Goal: Transaction & Acquisition: Download file/media

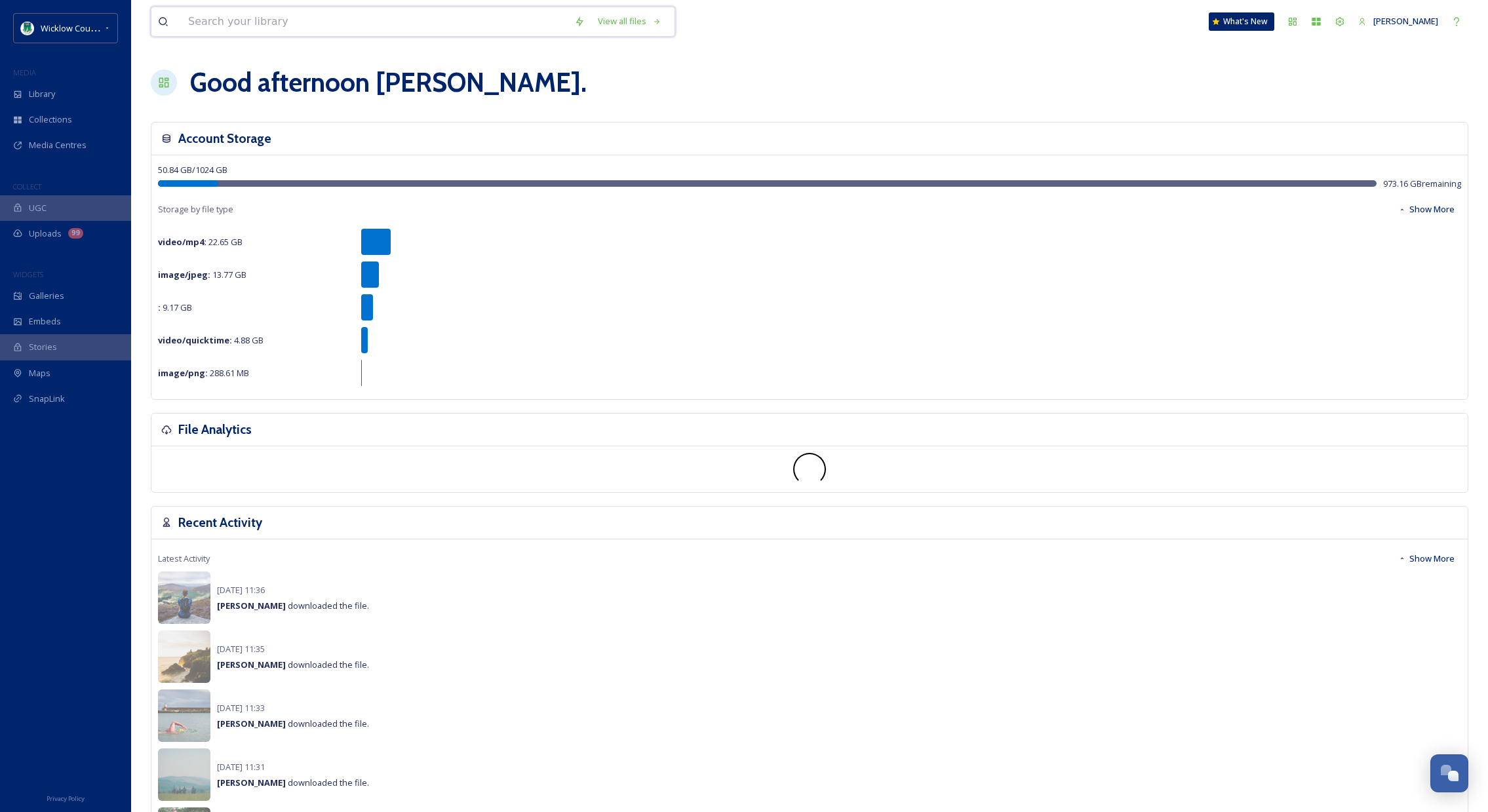
click at [218, 28] on input at bounding box center [374, 21] width 386 height 29
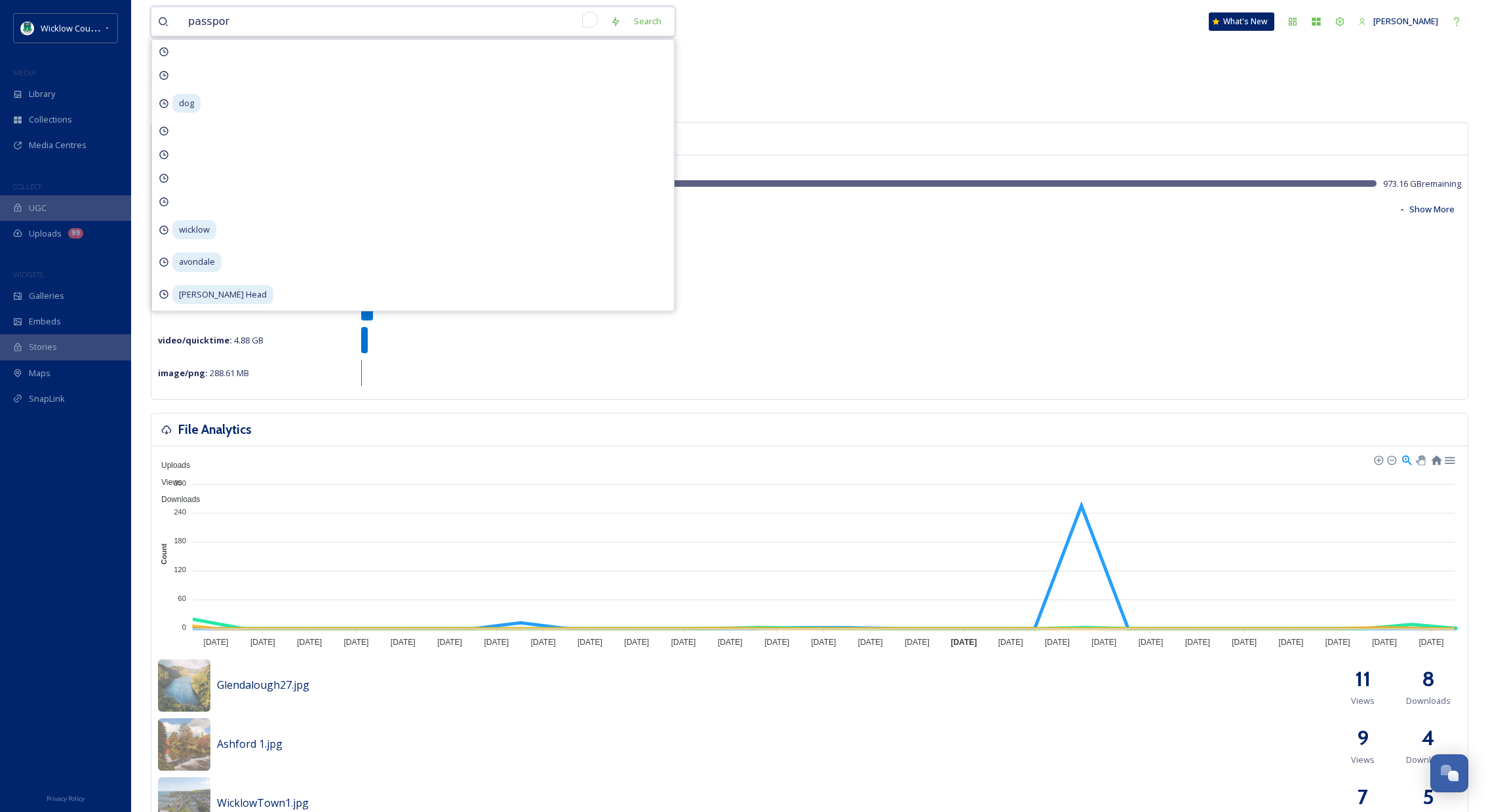
type input "passport"
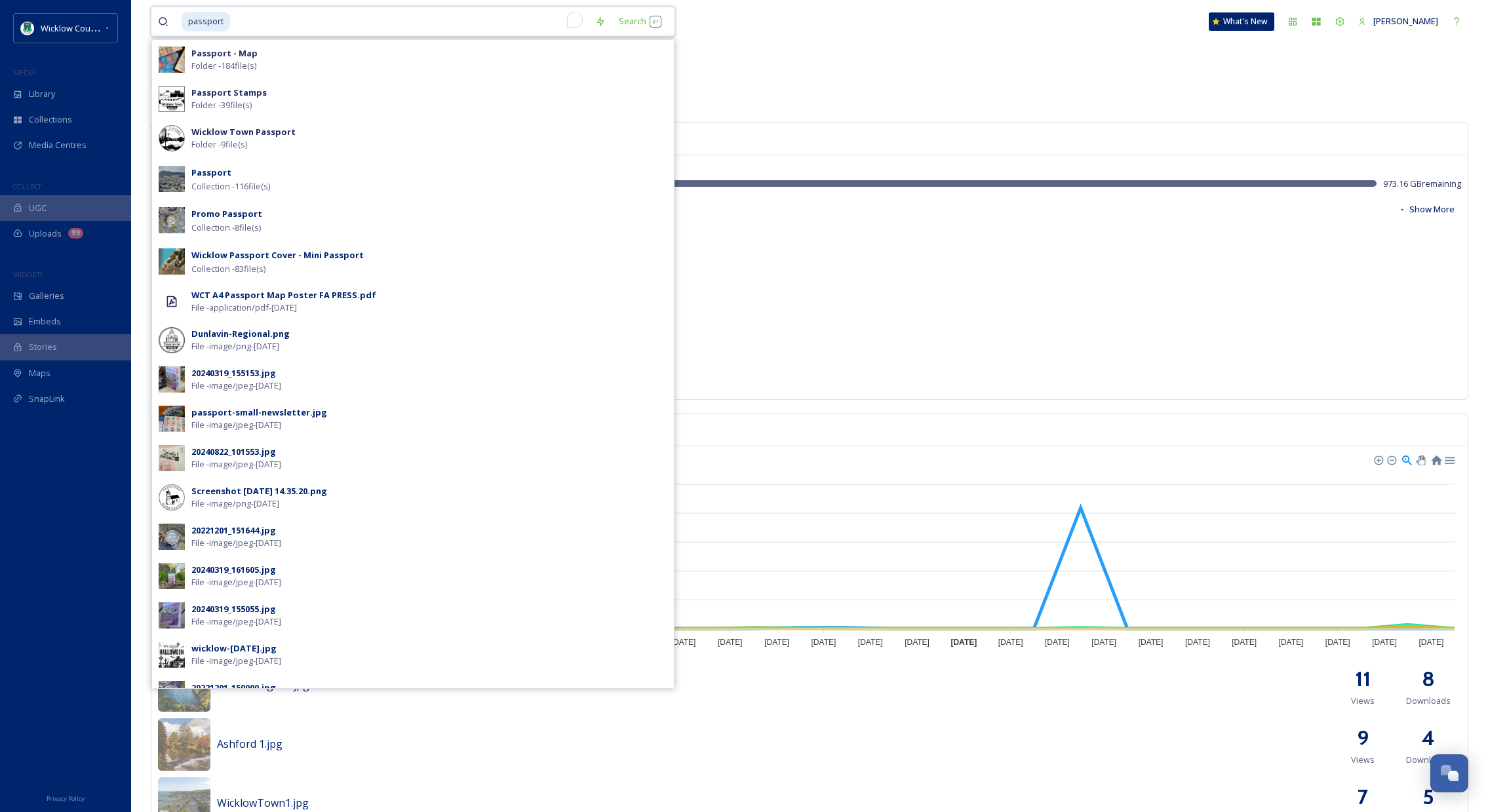
click at [245, 29] on input "To enrich screen reader interactions, please activate Accessibility in Grammarl…" at bounding box center [409, 21] width 357 height 29
drag, startPoint x: 969, startPoint y: 84, endPoint x: 973, endPoint y: 89, distance: 6.4
click at [969, 84] on div "Good afternoon [PERSON_NAME] ." at bounding box center [809, 83] width 1318 height 39
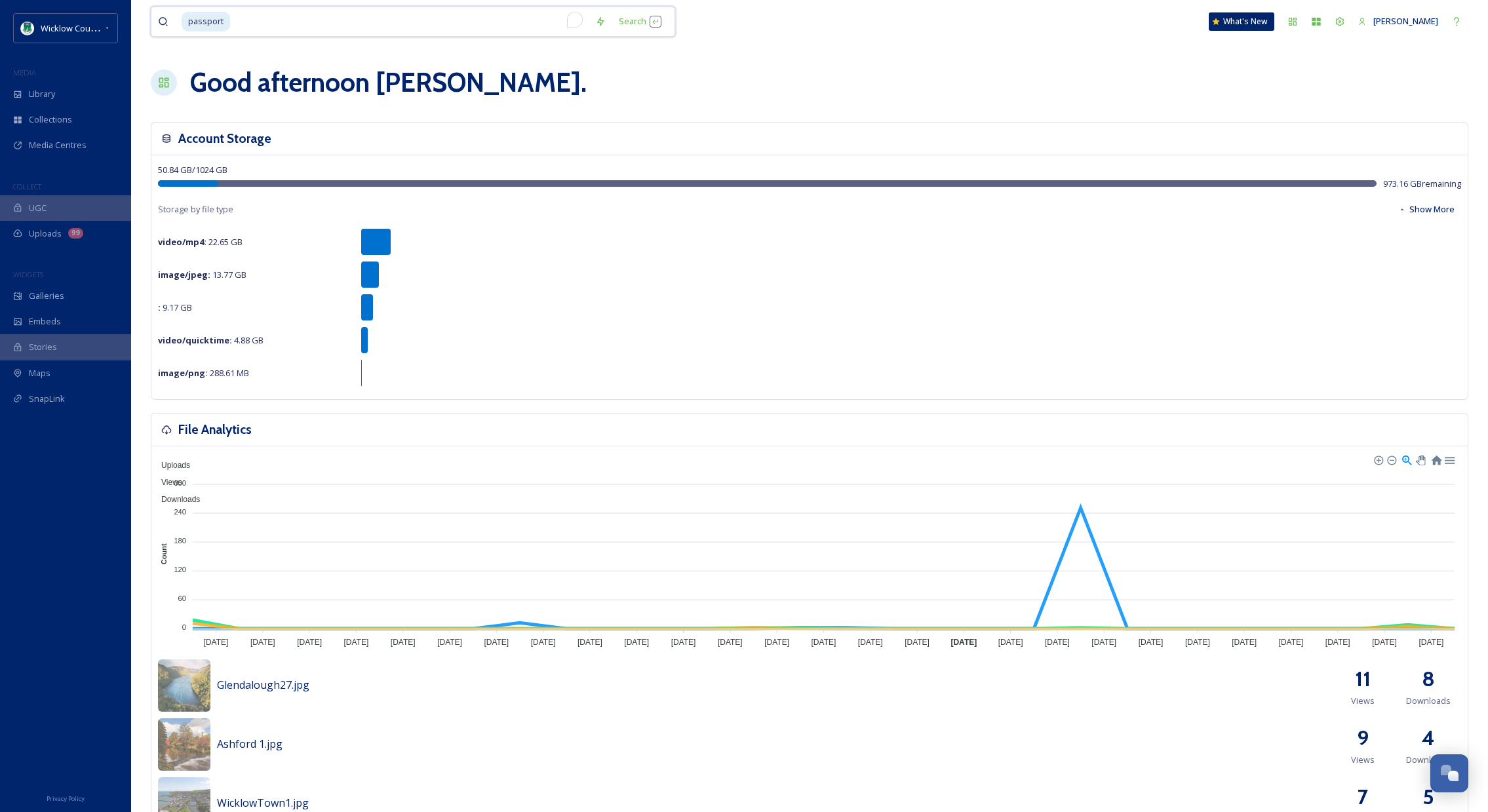
click at [288, 19] on input "To enrich screen reader interactions, please activate Accessibility in Grammarl…" at bounding box center [409, 21] width 357 height 29
click at [634, 20] on div "Search Press Enter to search" at bounding box center [640, 21] width 55 height 26
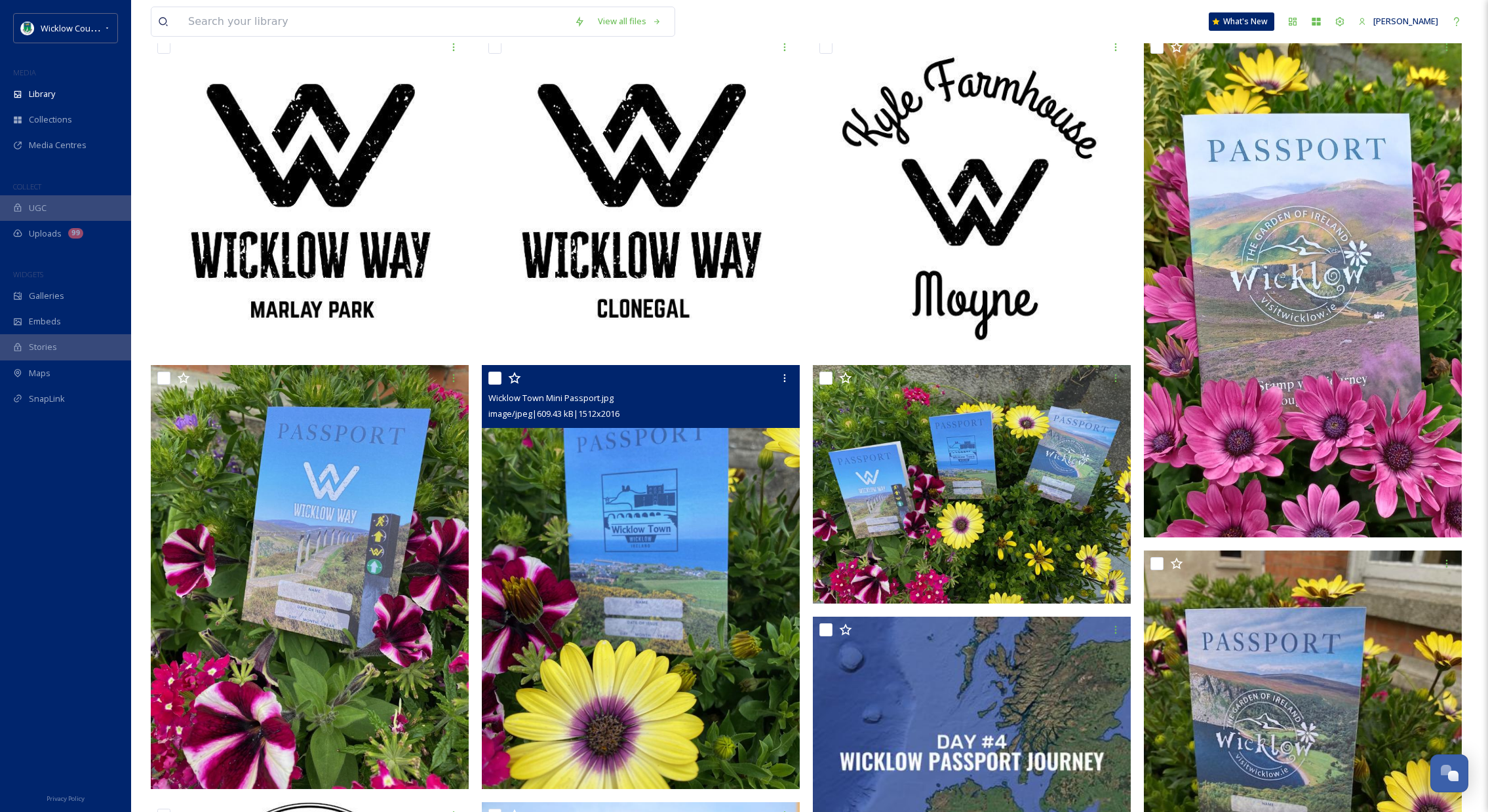
scroll to position [263, 0]
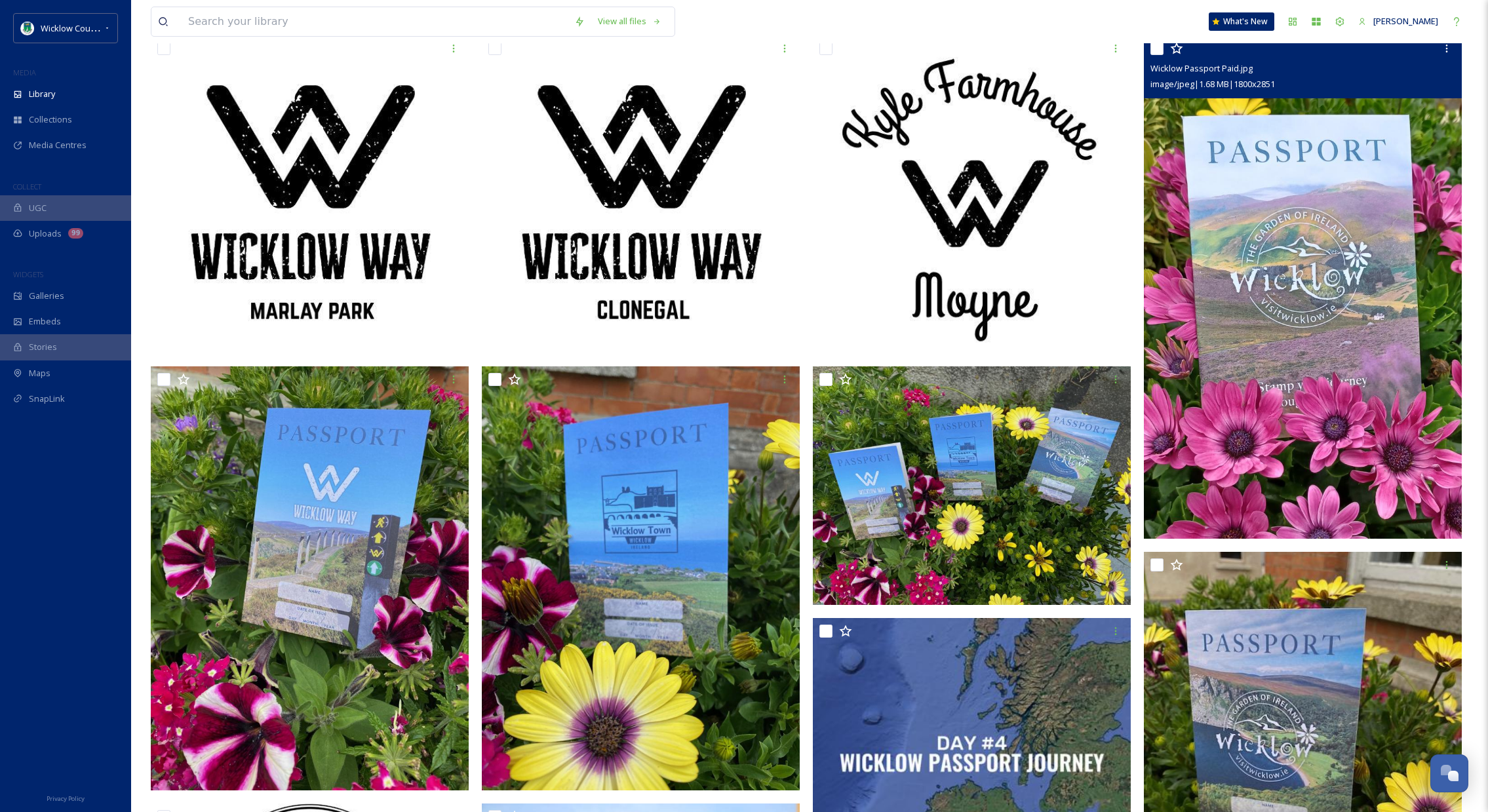
click at [1369, 476] on img at bounding box center [1303, 287] width 318 height 504
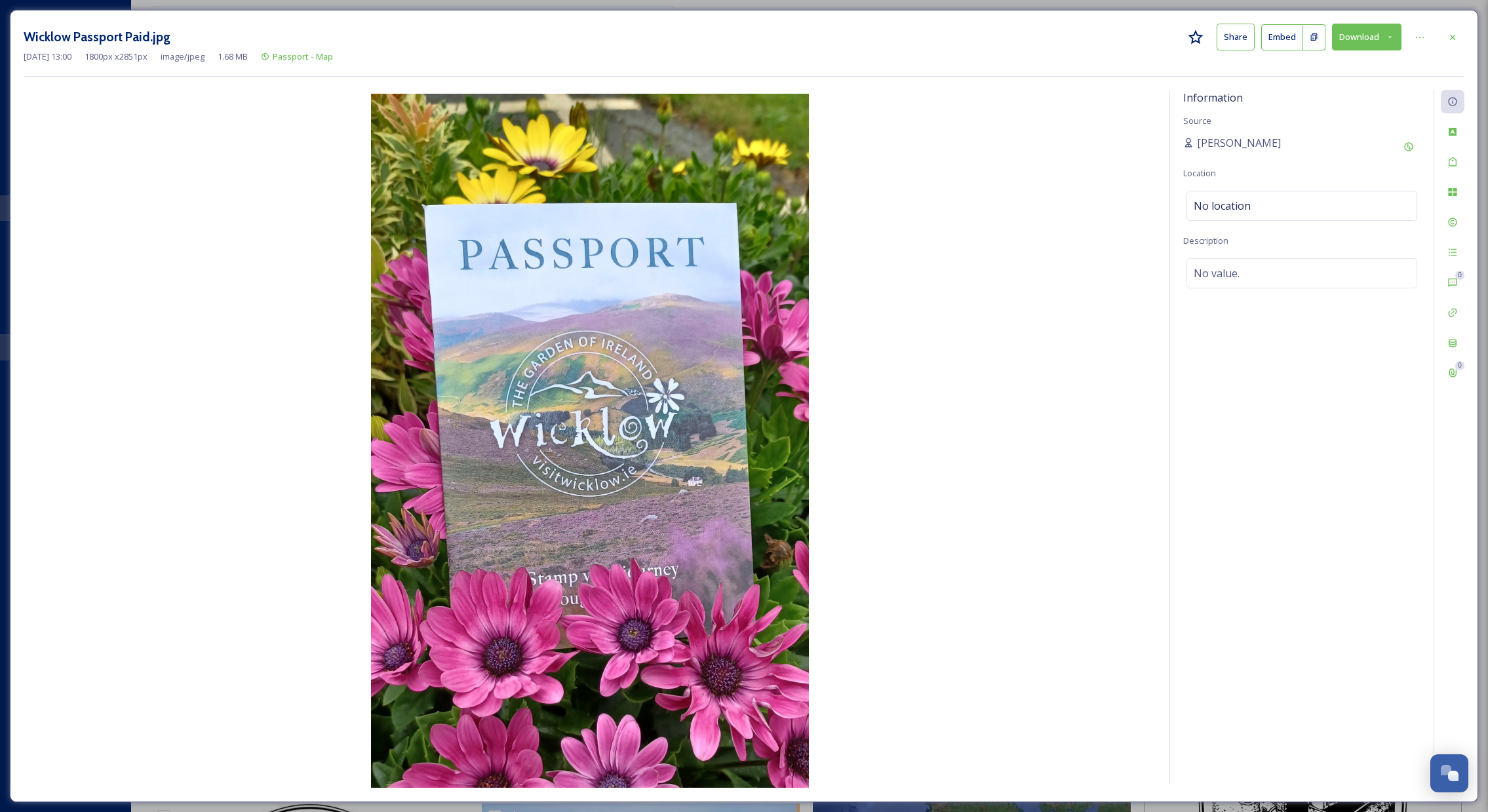
click at [1363, 38] on button "Download" at bounding box center [1367, 37] width 70 height 27
click at [1348, 65] on span "Download Original (1800 x 2851)" at bounding box center [1333, 67] width 124 height 12
click at [149, 2] on div "Wicklow Passport Paid.jpg Share Embed Download [DATE] 13:00 1800 px x 2851 px i…" at bounding box center [744, 406] width 1488 height 812
click at [1458, 37] on div at bounding box center [1453, 37] width 23 height 23
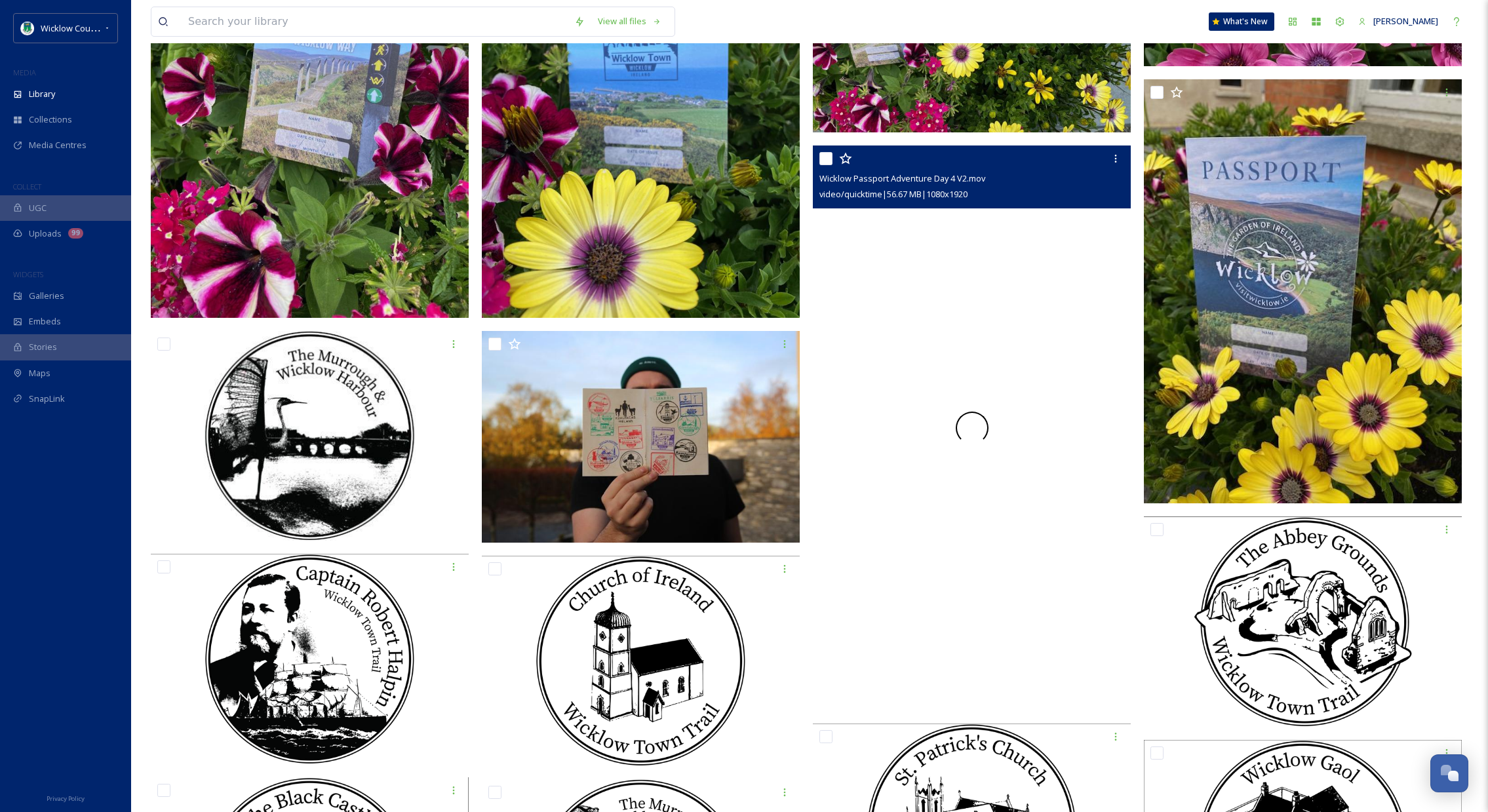
scroll to position [757, 0]
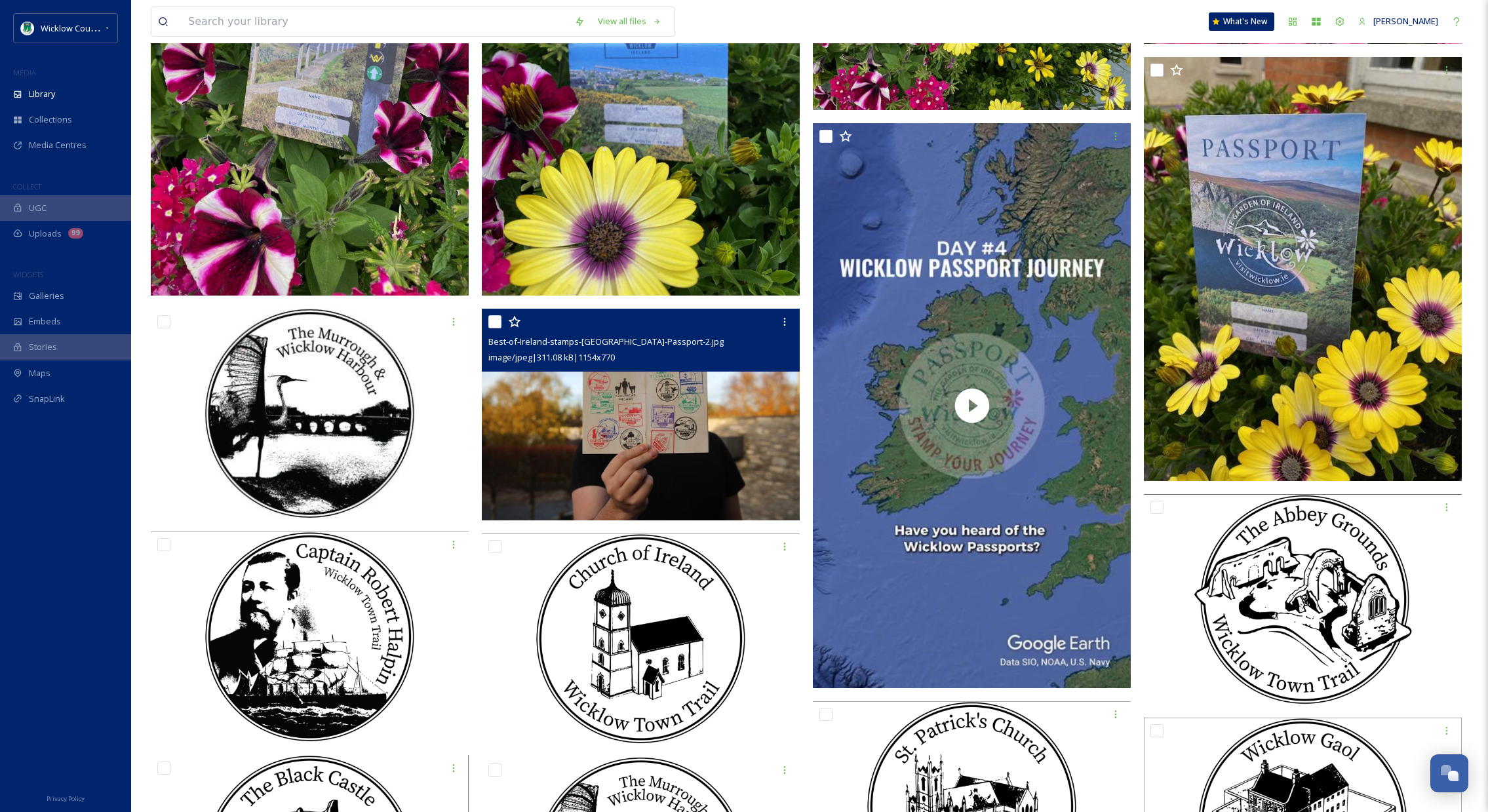
click at [707, 471] on img at bounding box center [641, 415] width 318 height 212
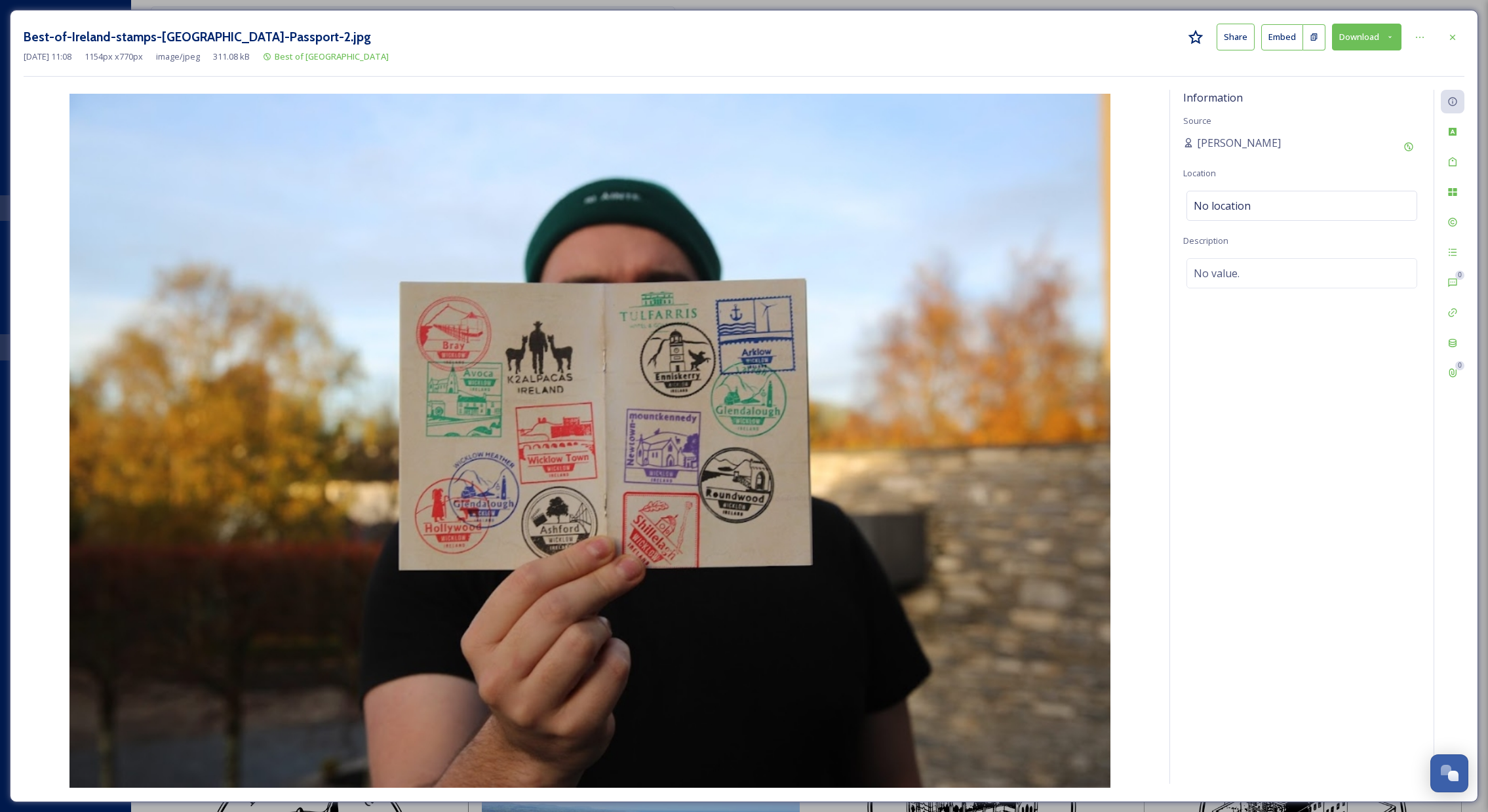
click at [1368, 38] on button "Download" at bounding box center [1367, 37] width 70 height 27
click at [1309, 67] on span "Download Original (1154 x 770)" at bounding box center [1333, 67] width 120 height 12
click at [1098, 3] on div "Best-of-Ireland-stamps-[GEOGRAPHIC_DATA]-Passport-2.jpg Share Embed Download [D…" at bounding box center [744, 406] width 1488 height 812
click at [1453, 36] on icon at bounding box center [1453, 37] width 5 height 5
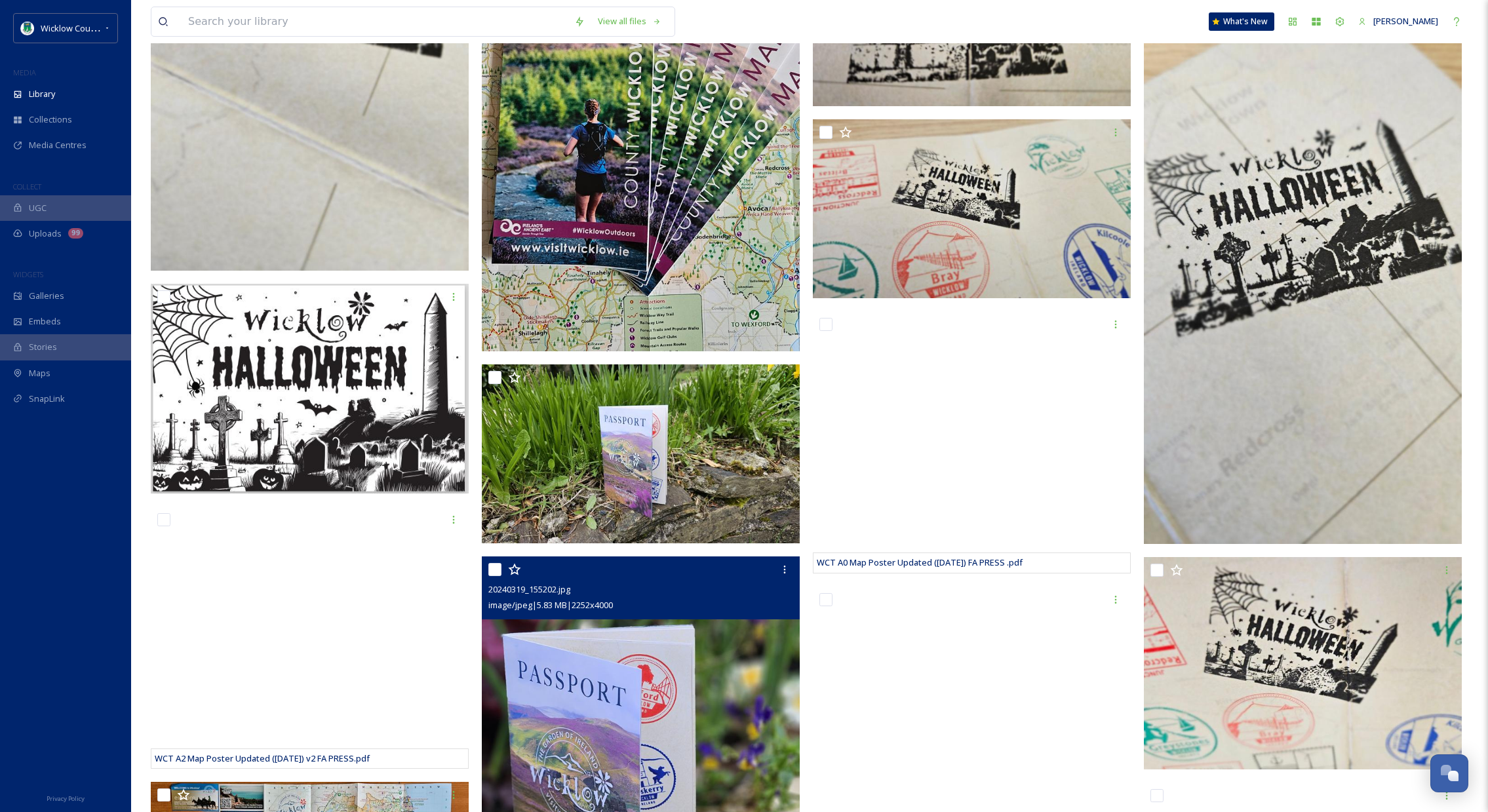
scroll to position [6829, 0]
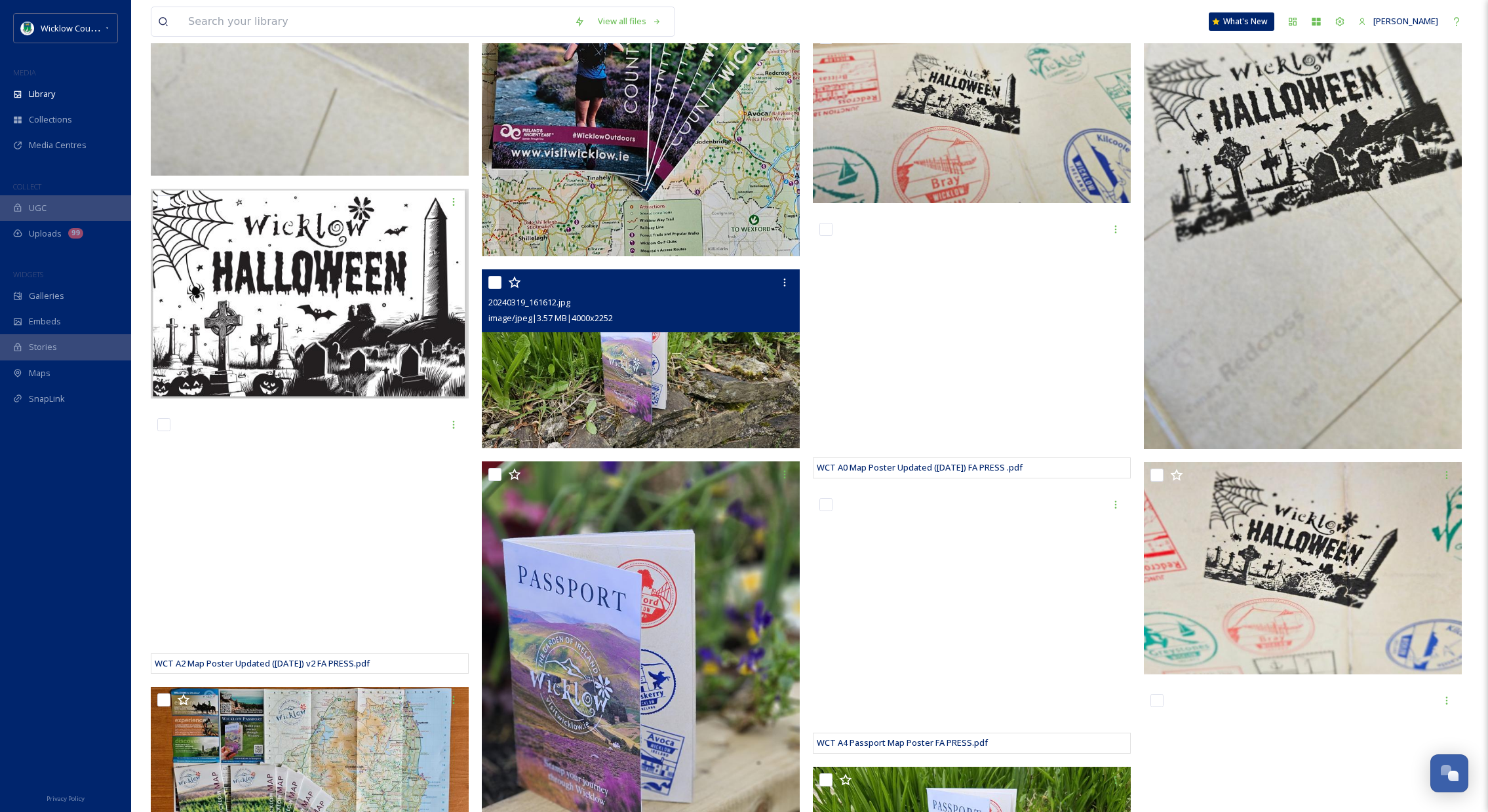
click at [616, 408] on img at bounding box center [641, 358] width 318 height 179
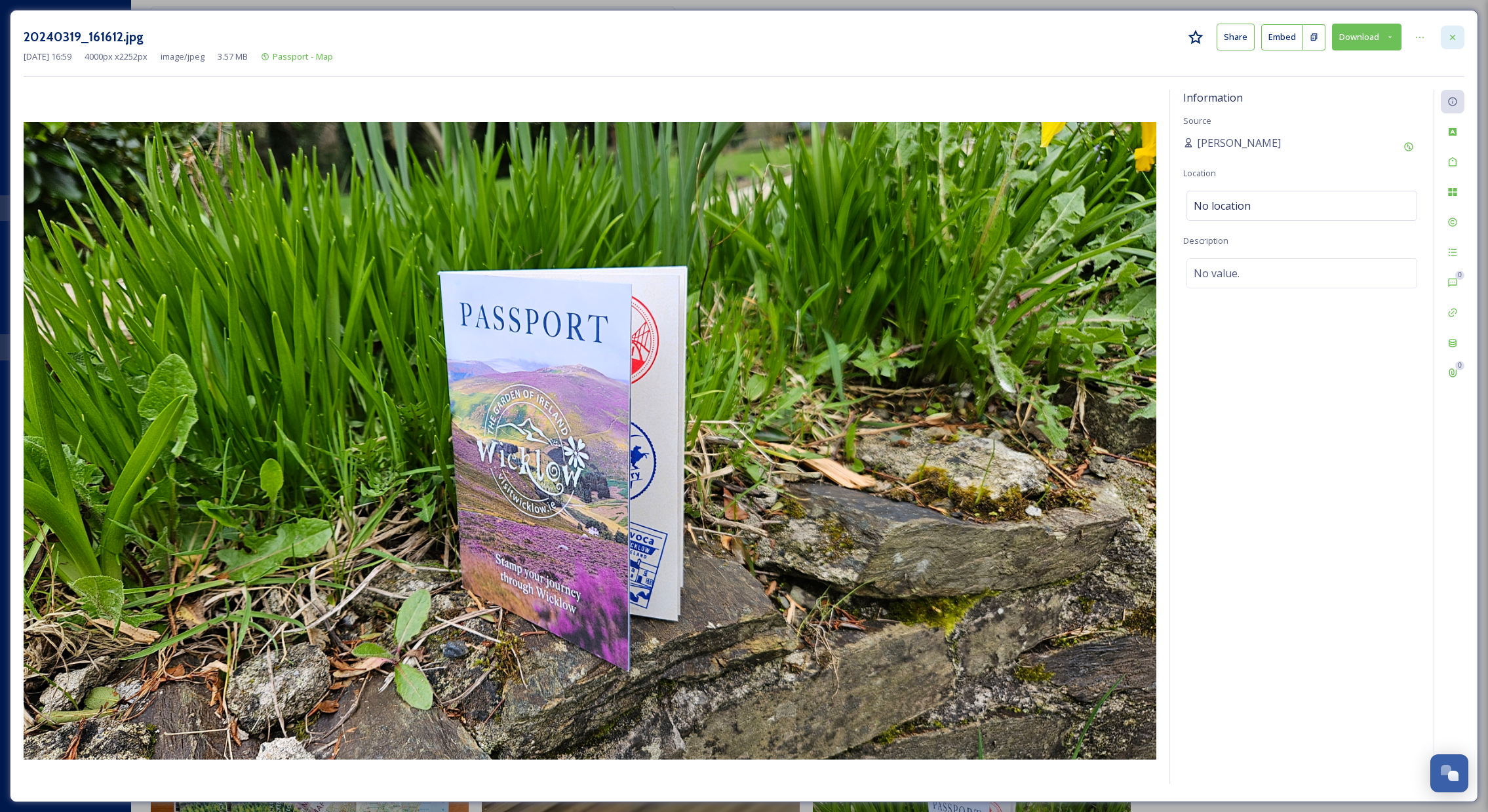
drag, startPoint x: 1451, startPoint y: 33, endPoint x: 1397, endPoint y: 70, distance: 65.5
click at [1451, 33] on icon at bounding box center [1452, 37] width 10 height 10
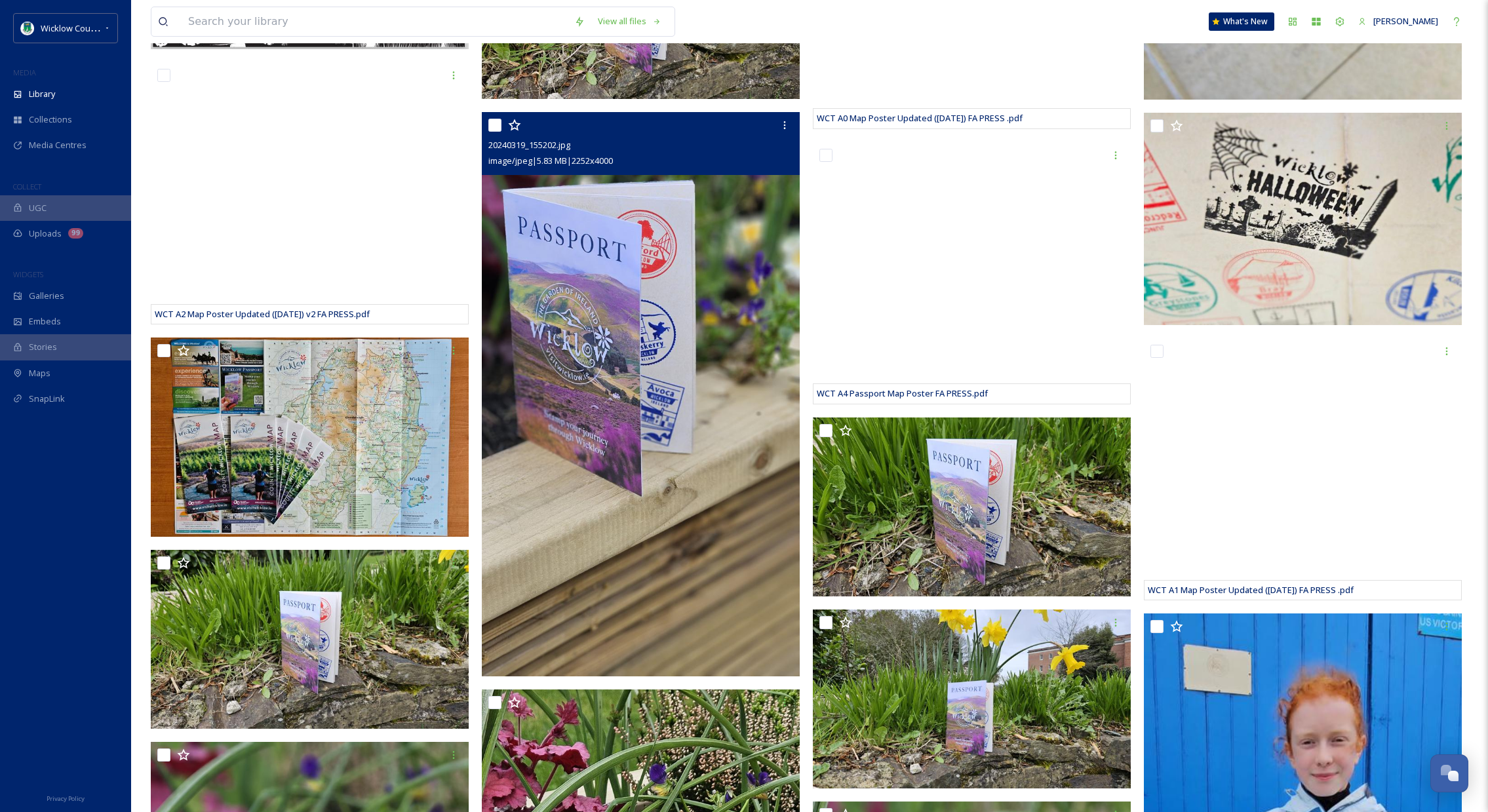
scroll to position [7178, 0]
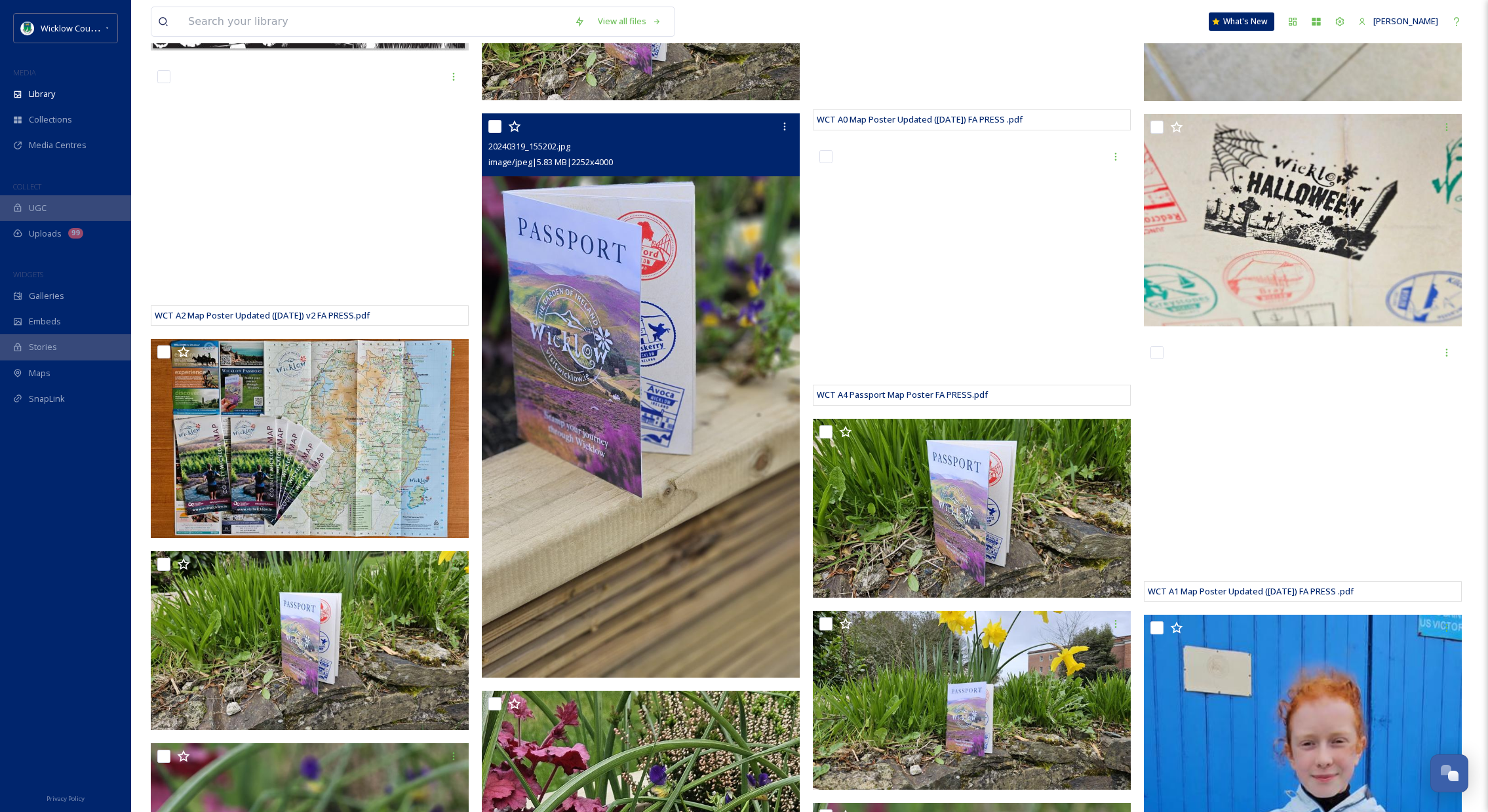
click at [744, 418] on img at bounding box center [641, 395] width 318 height 564
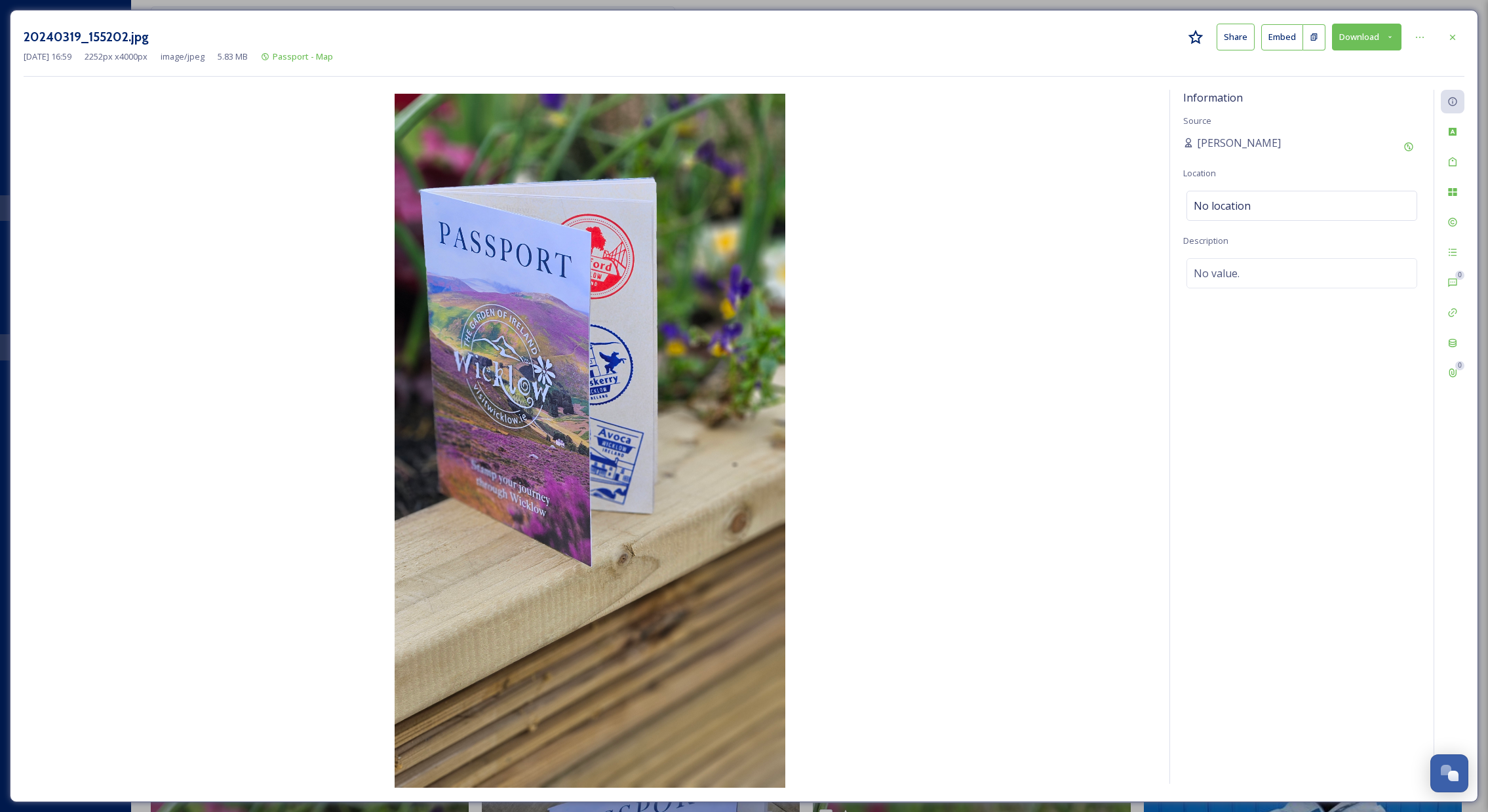
click at [1397, 37] on button "Download" at bounding box center [1367, 37] width 70 height 27
click at [1326, 64] on span "Download Original (2252 x 4000)" at bounding box center [1333, 67] width 124 height 12
click at [1027, 5] on div "20240319_155202.jpg Share Embed Download [DATE] 16:59 2252 px x 4000 px image/j…" at bounding box center [744, 406] width 1488 height 812
click at [1405, 5] on div "20240319_155202.jpg Share Embed Download [DATE] 16:59 2252 px x 4000 px image/j…" at bounding box center [744, 406] width 1488 height 812
drag, startPoint x: 1453, startPoint y: 34, endPoint x: 1443, endPoint y: 43, distance: 13.5
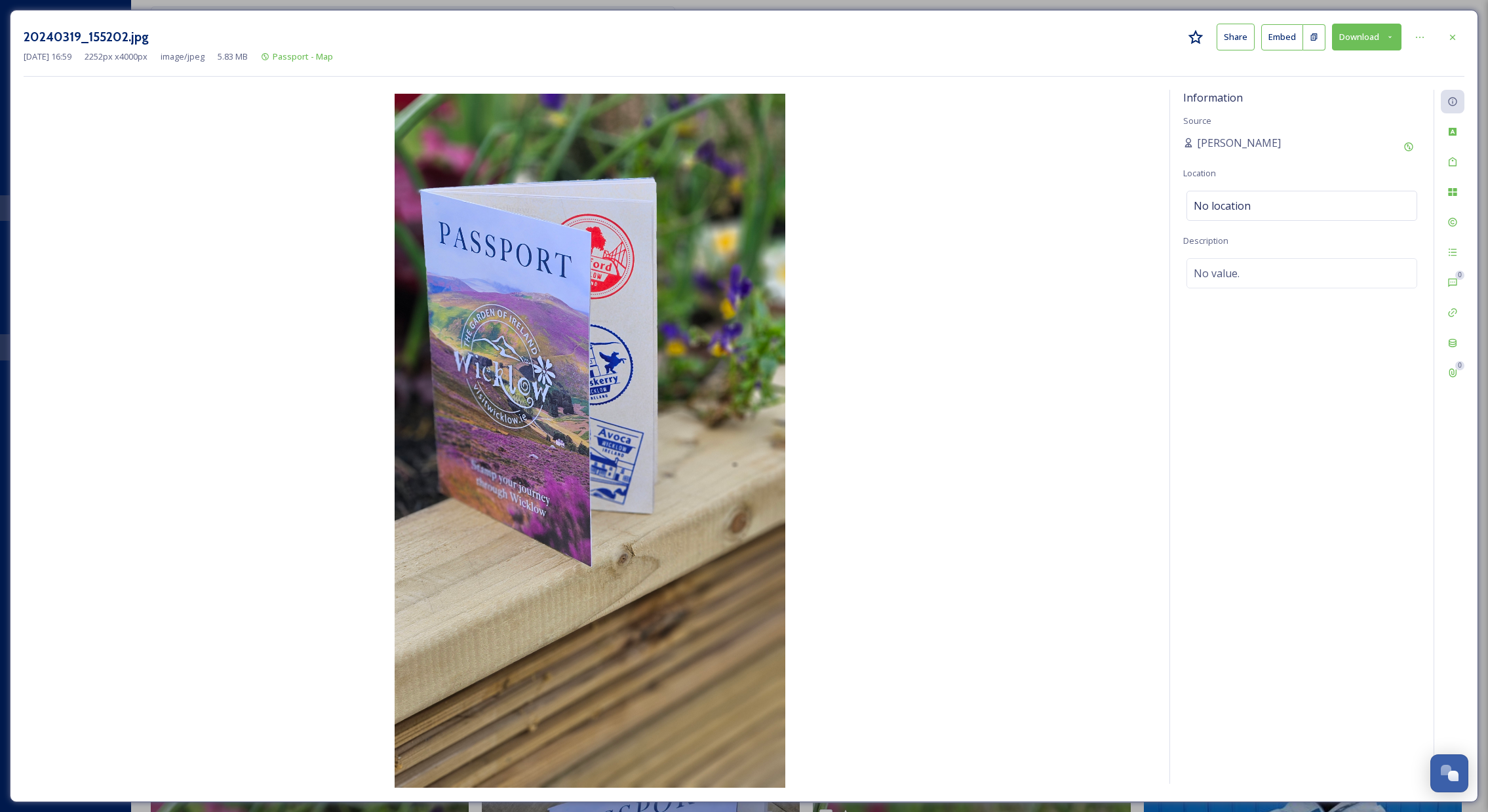
click at [1453, 34] on icon at bounding box center [1452, 37] width 10 height 10
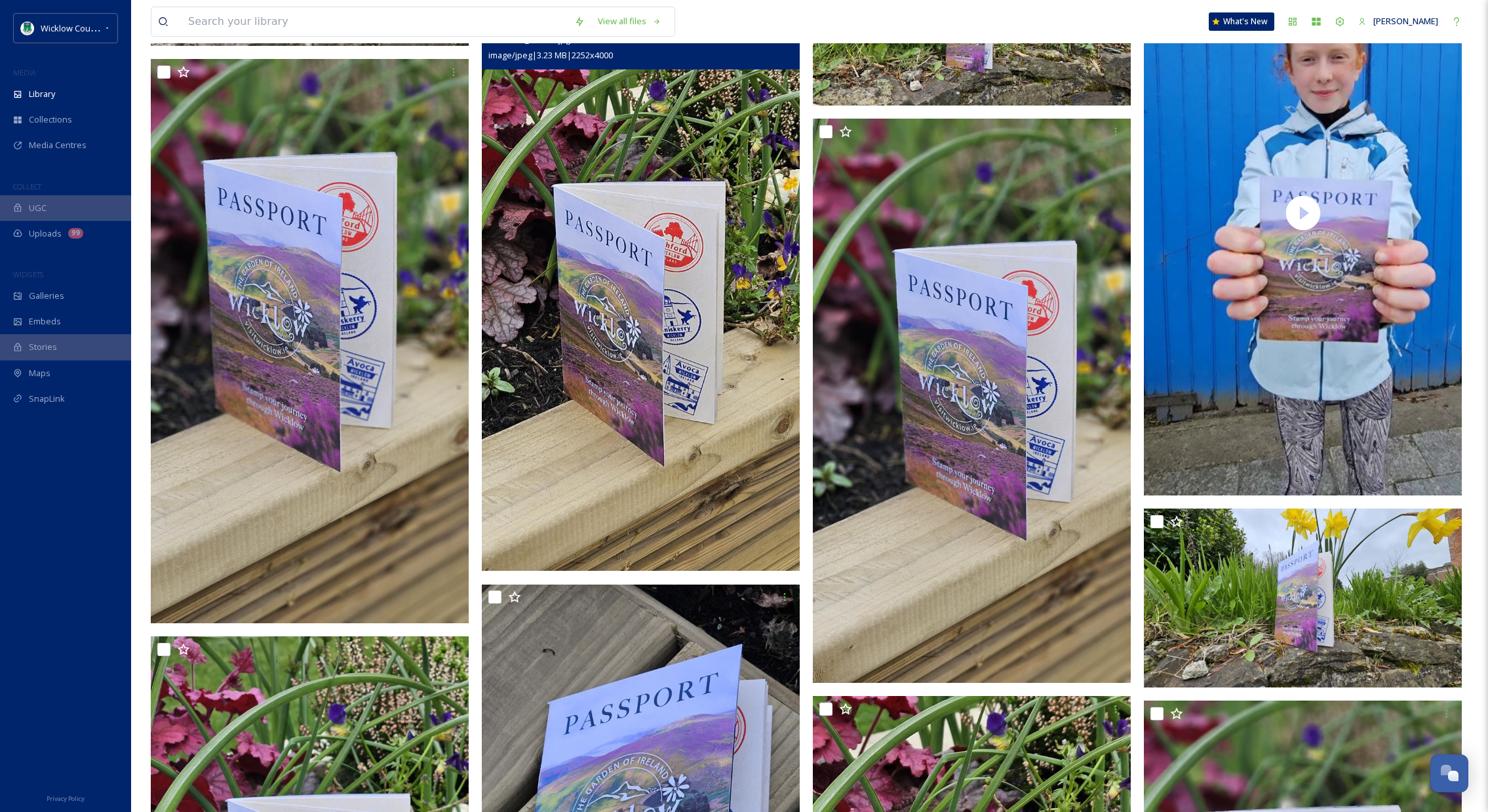
scroll to position [7862, 0]
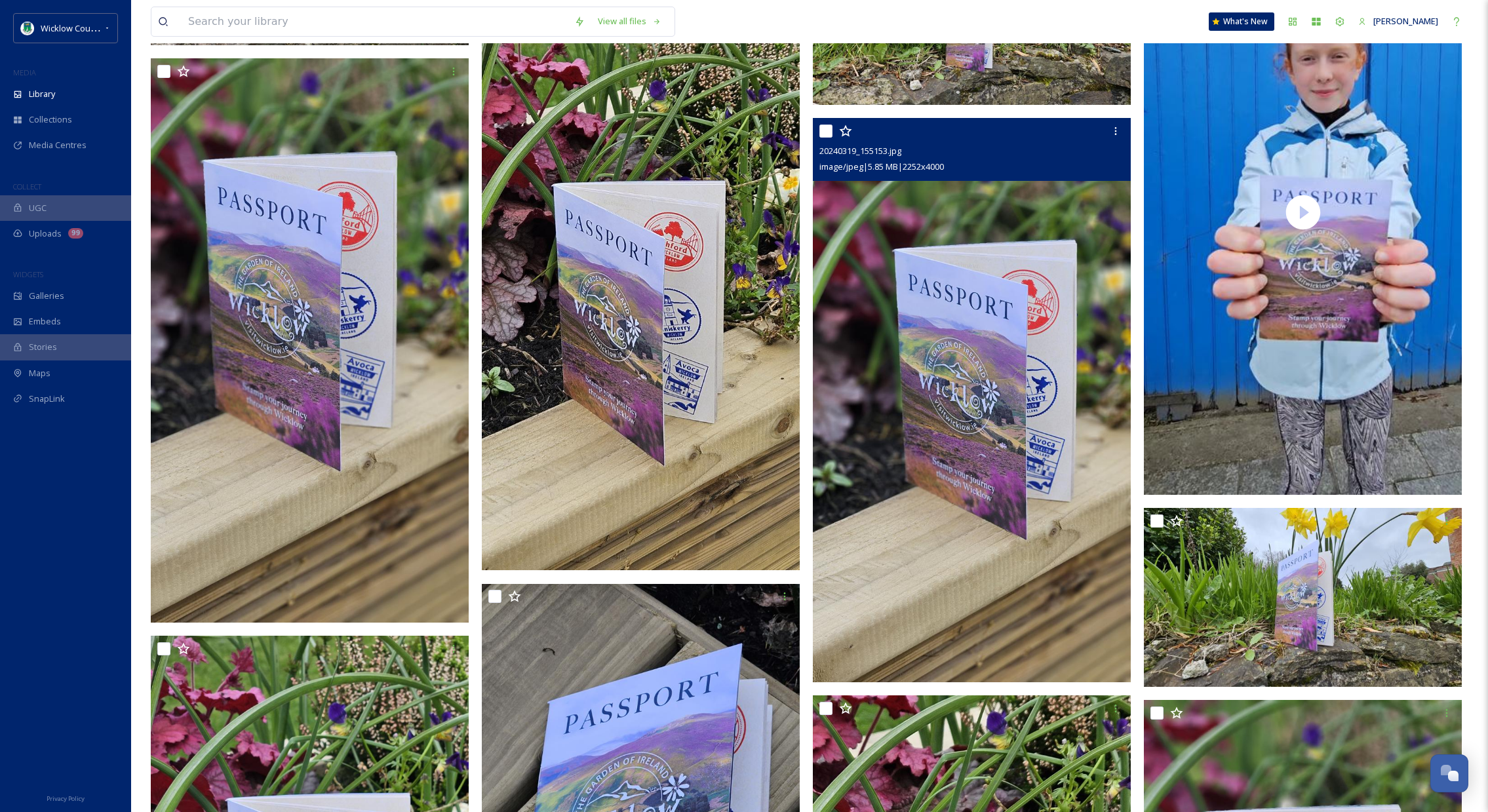
click at [992, 479] on img at bounding box center [972, 400] width 318 height 564
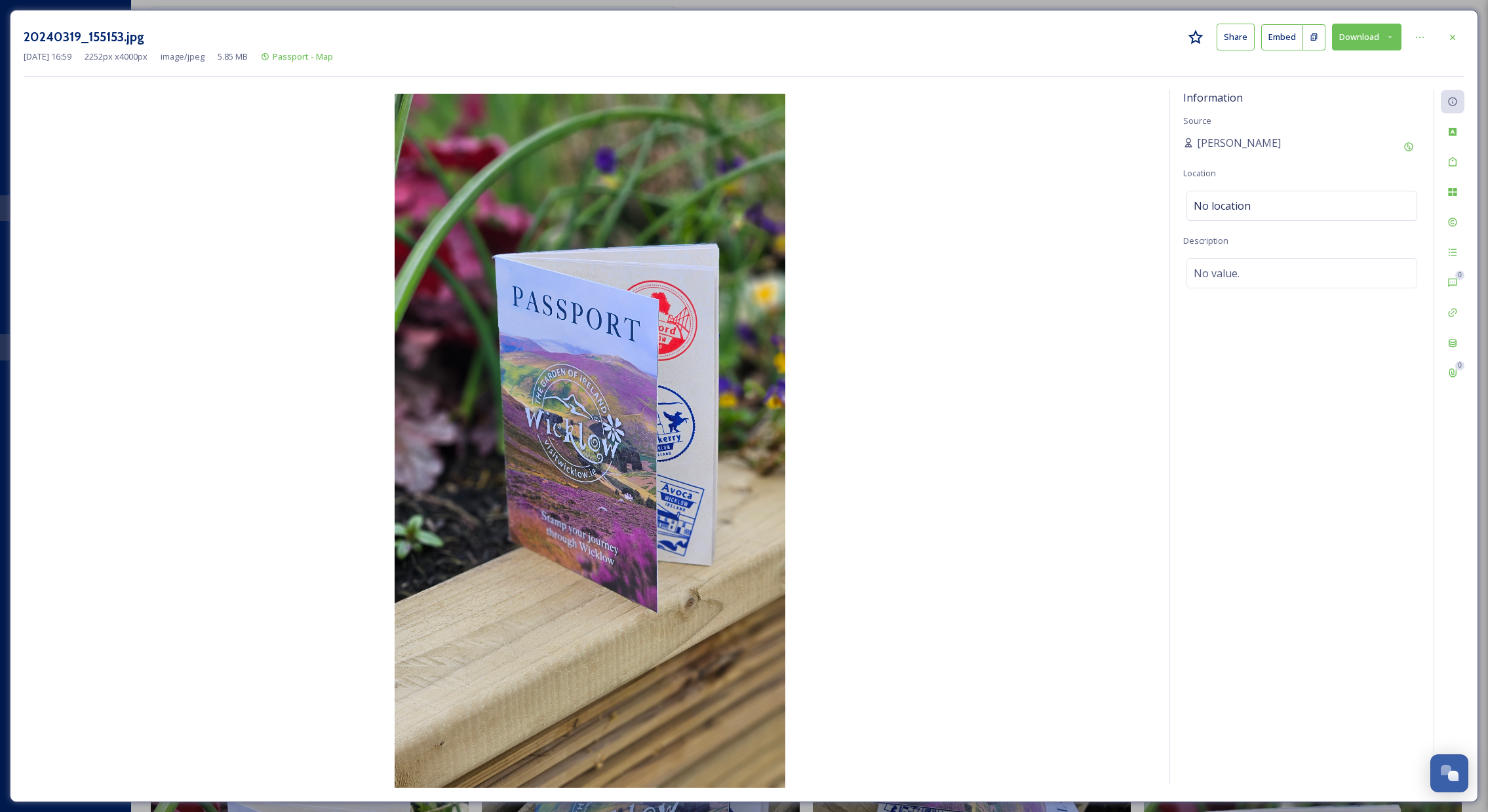
click at [1388, 40] on icon at bounding box center [1390, 37] width 9 height 9
click at [1333, 65] on span "Download Original (2252 x 4000)" at bounding box center [1333, 67] width 124 height 12
click at [972, 6] on div "20240319_155153.jpg Share Embed Download [DATE] 16:59 2252 px x 4000 px image/j…" at bounding box center [744, 406] width 1488 height 812
click at [1396, 5] on div "20240319_155153.jpg Share Embed Download [DATE] 16:59 2252 px x 4000 px image/j…" at bounding box center [744, 406] width 1488 height 812
drag, startPoint x: 1453, startPoint y: 36, endPoint x: 1441, endPoint y: 47, distance: 16.3
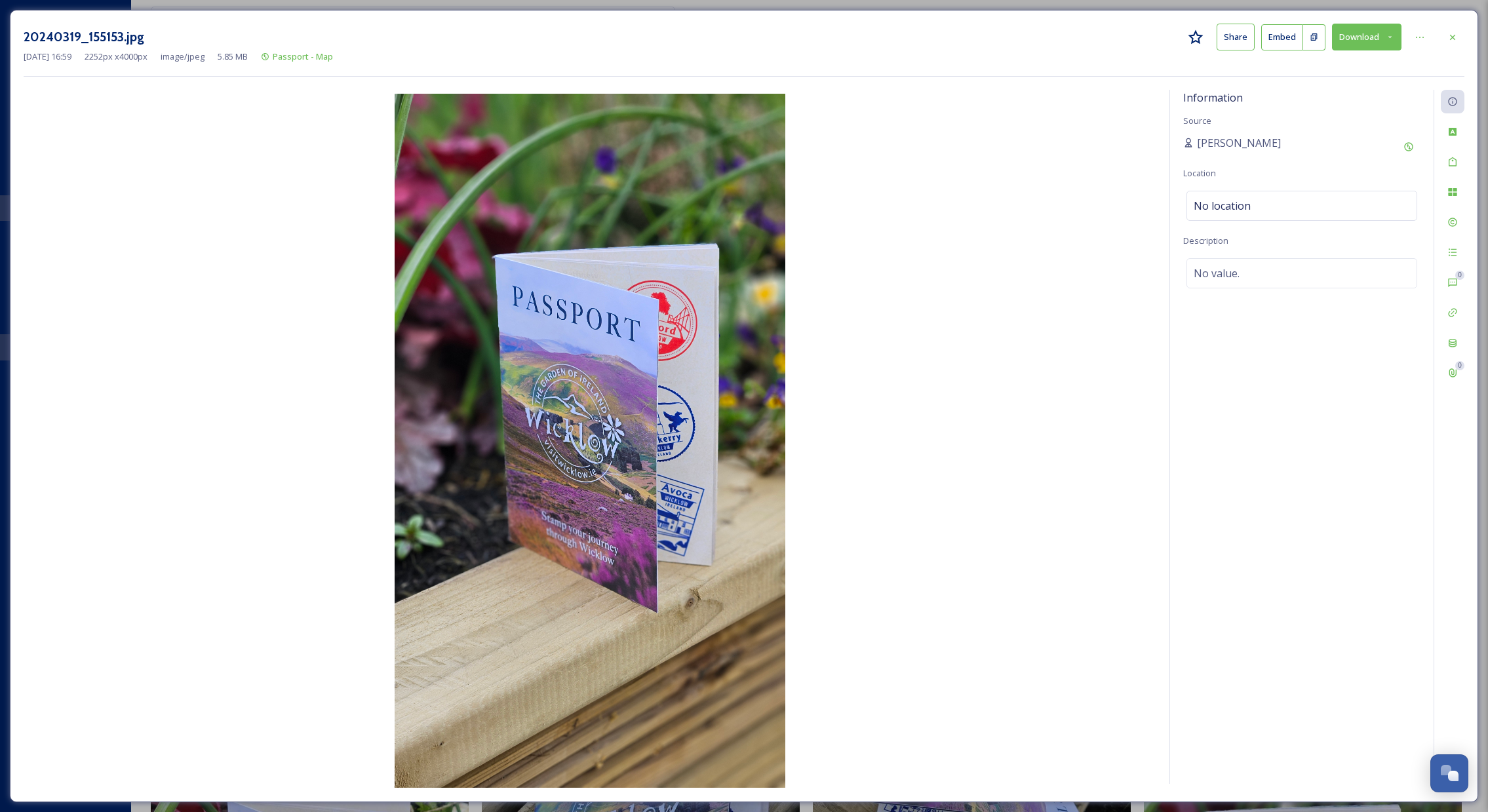
click at [1453, 36] on icon at bounding box center [1453, 37] width 5 height 5
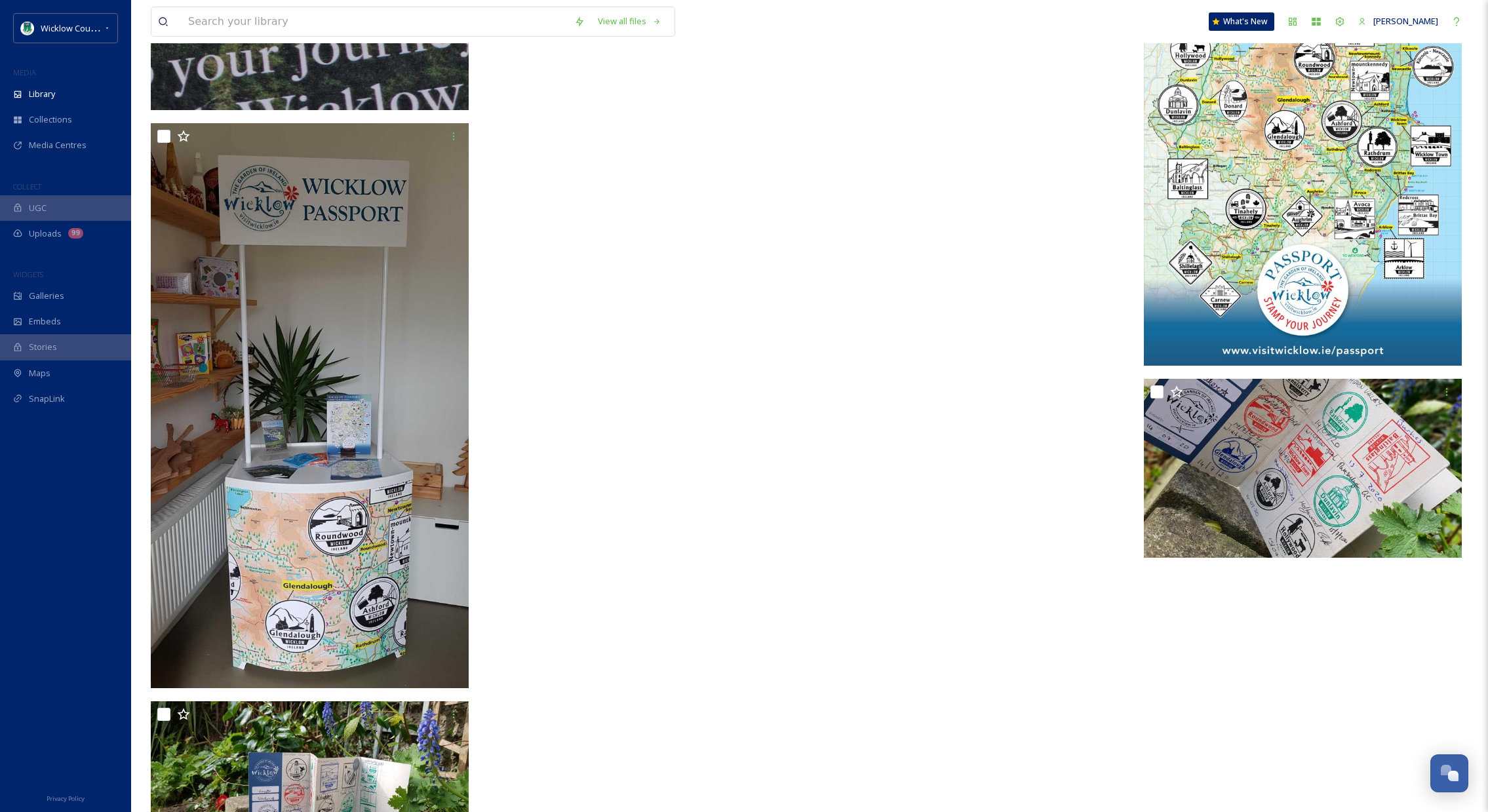
scroll to position [13094, 0]
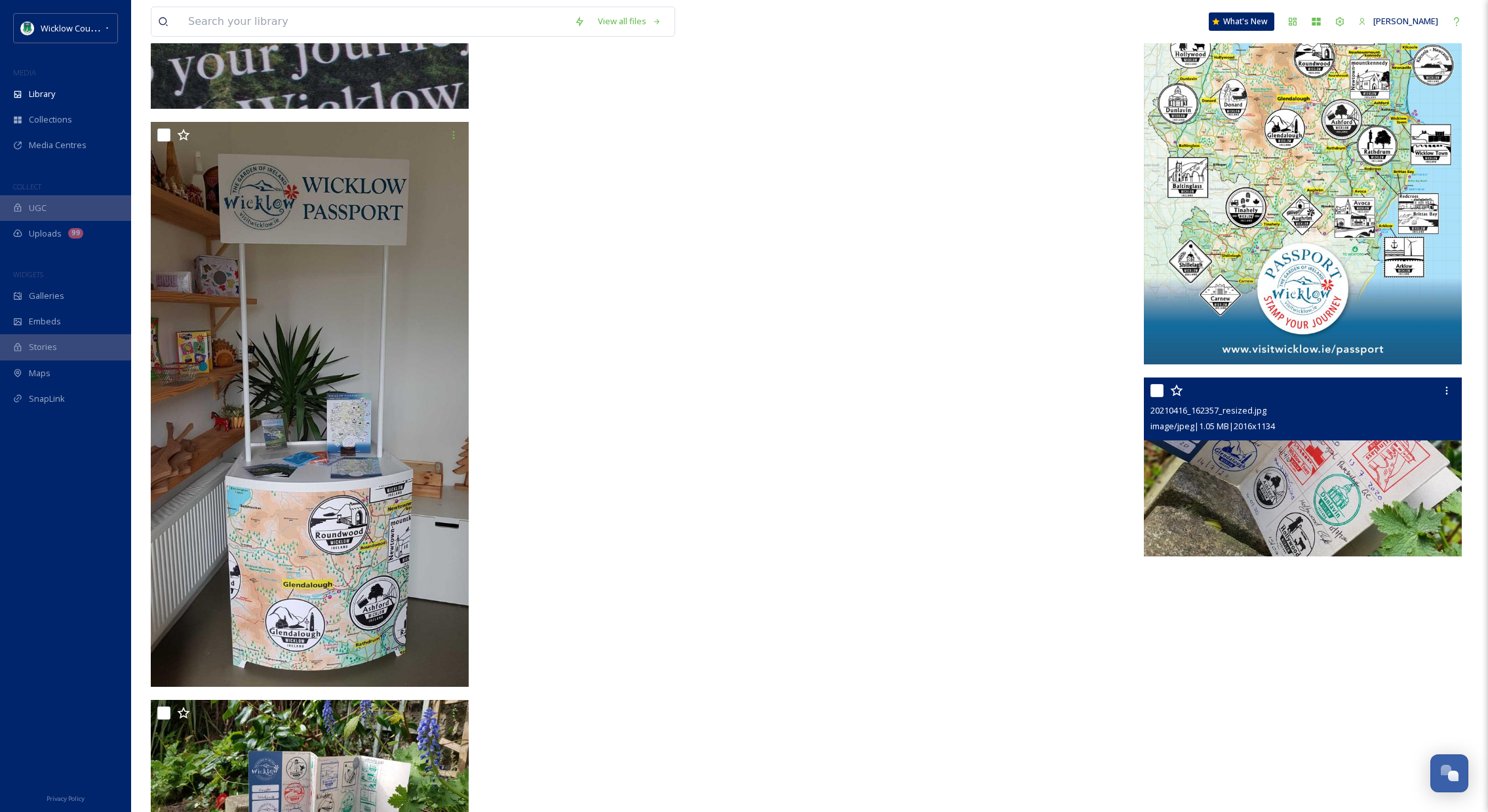
click at [1315, 510] on img at bounding box center [1303, 466] width 318 height 179
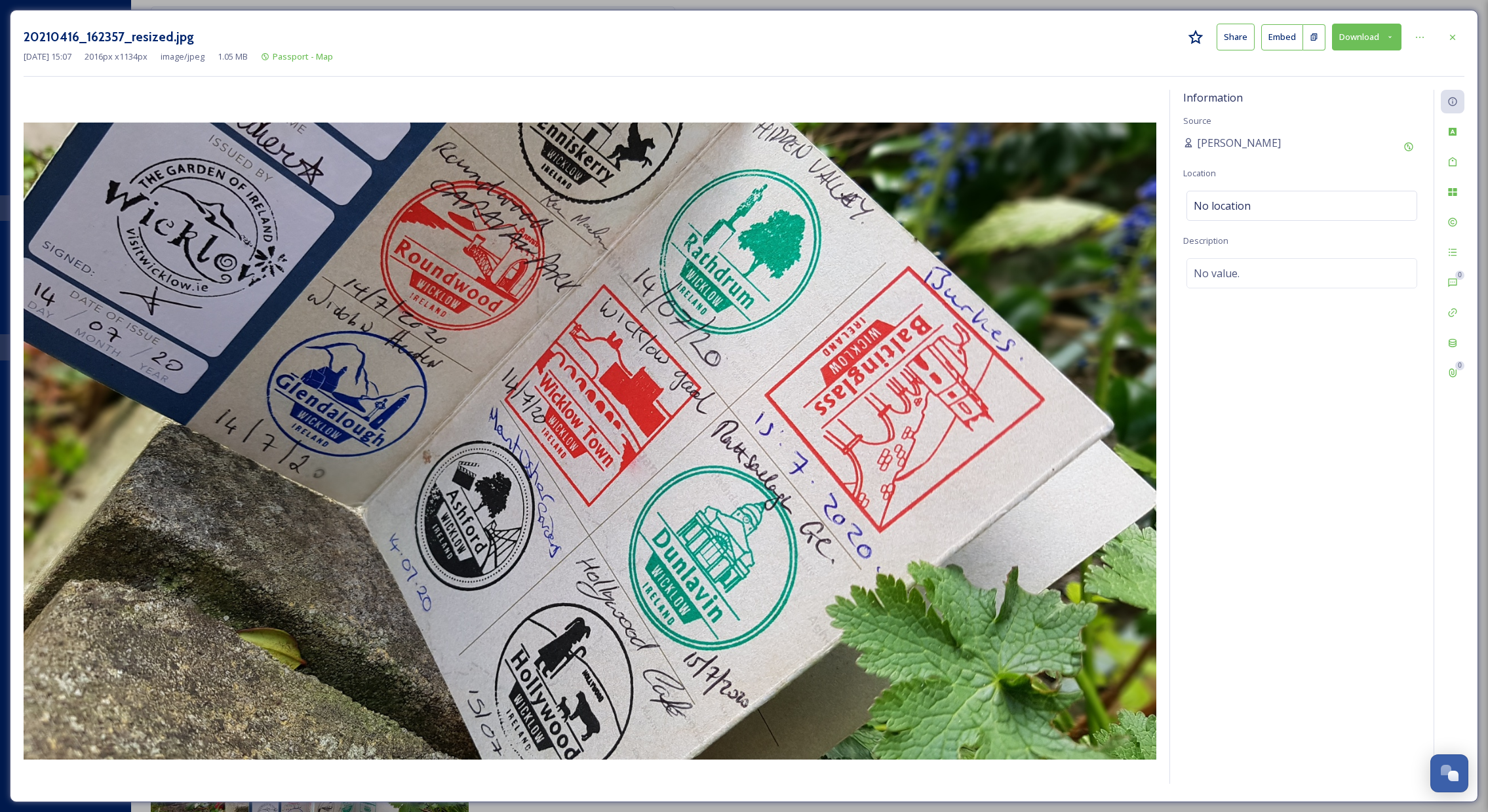
click at [1393, 41] on button "Download" at bounding box center [1367, 37] width 70 height 27
click at [1333, 61] on span "Download Original (2016 x 1134)" at bounding box center [1333, 67] width 124 height 12
click at [1454, 39] on icon at bounding box center [1453, 37] width 5 height 5
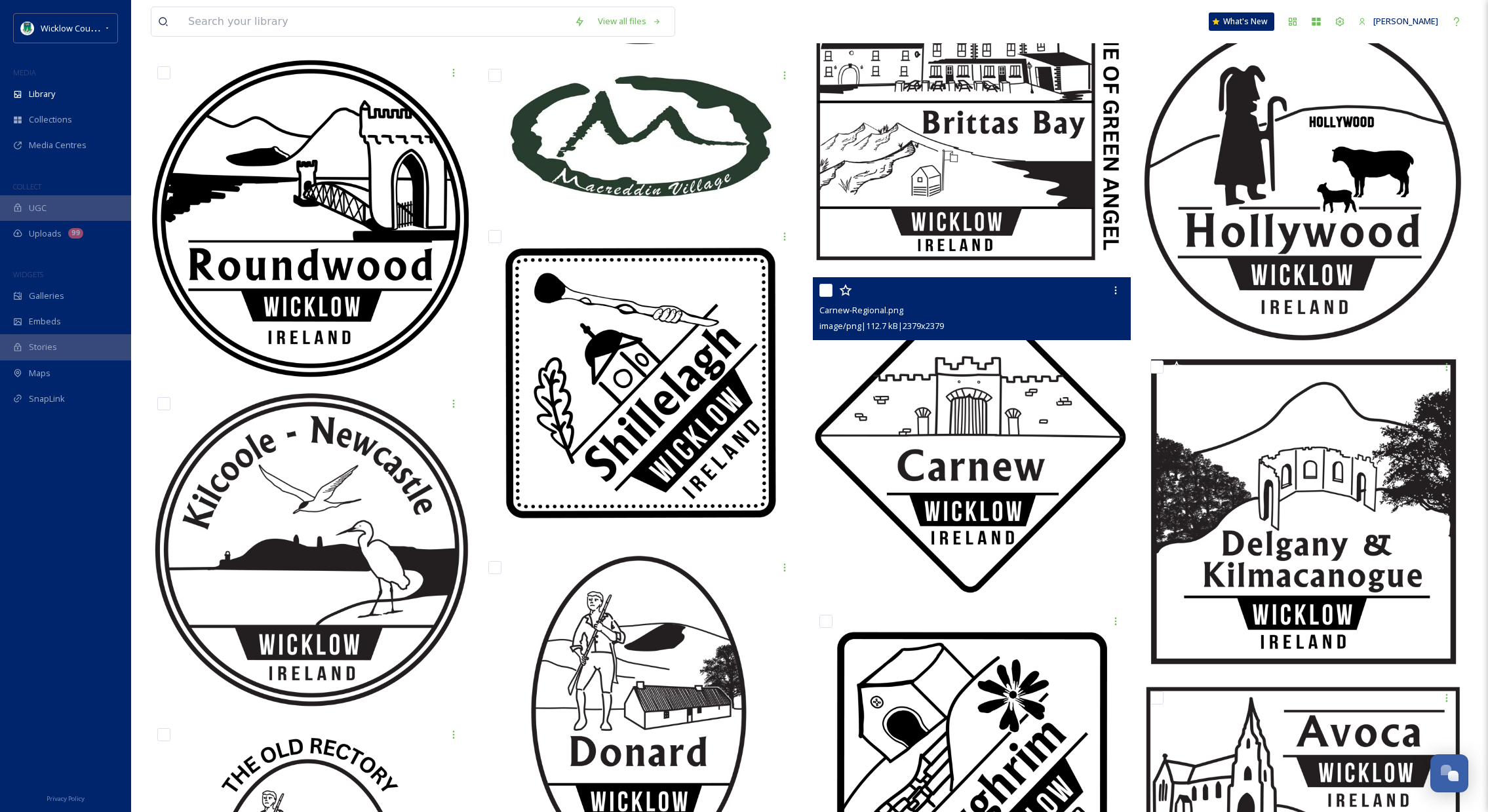
scroll to position [2957, 0]
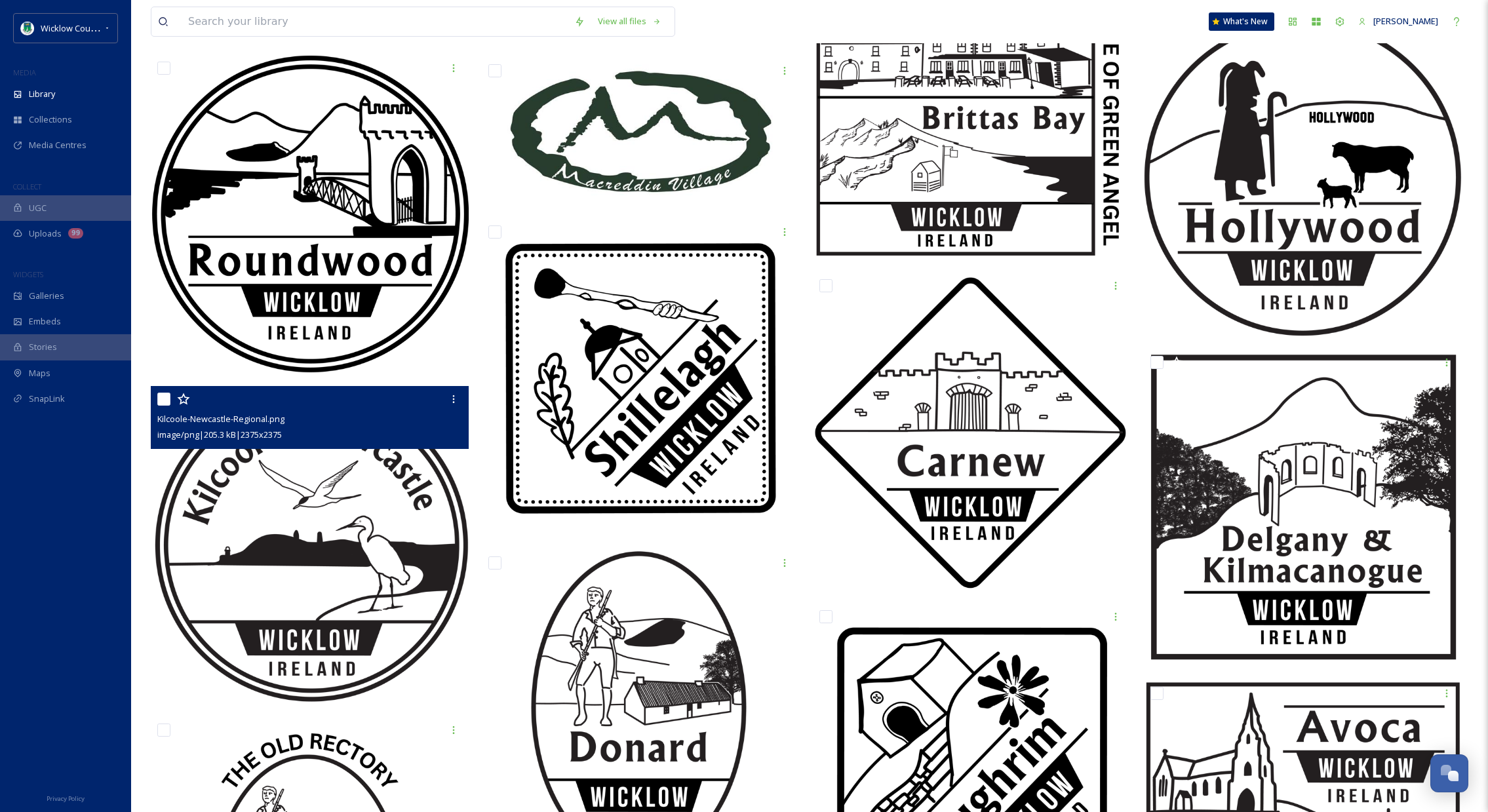
click at [316, 529] on img at bounding box center [309, 544] width 318 height 318
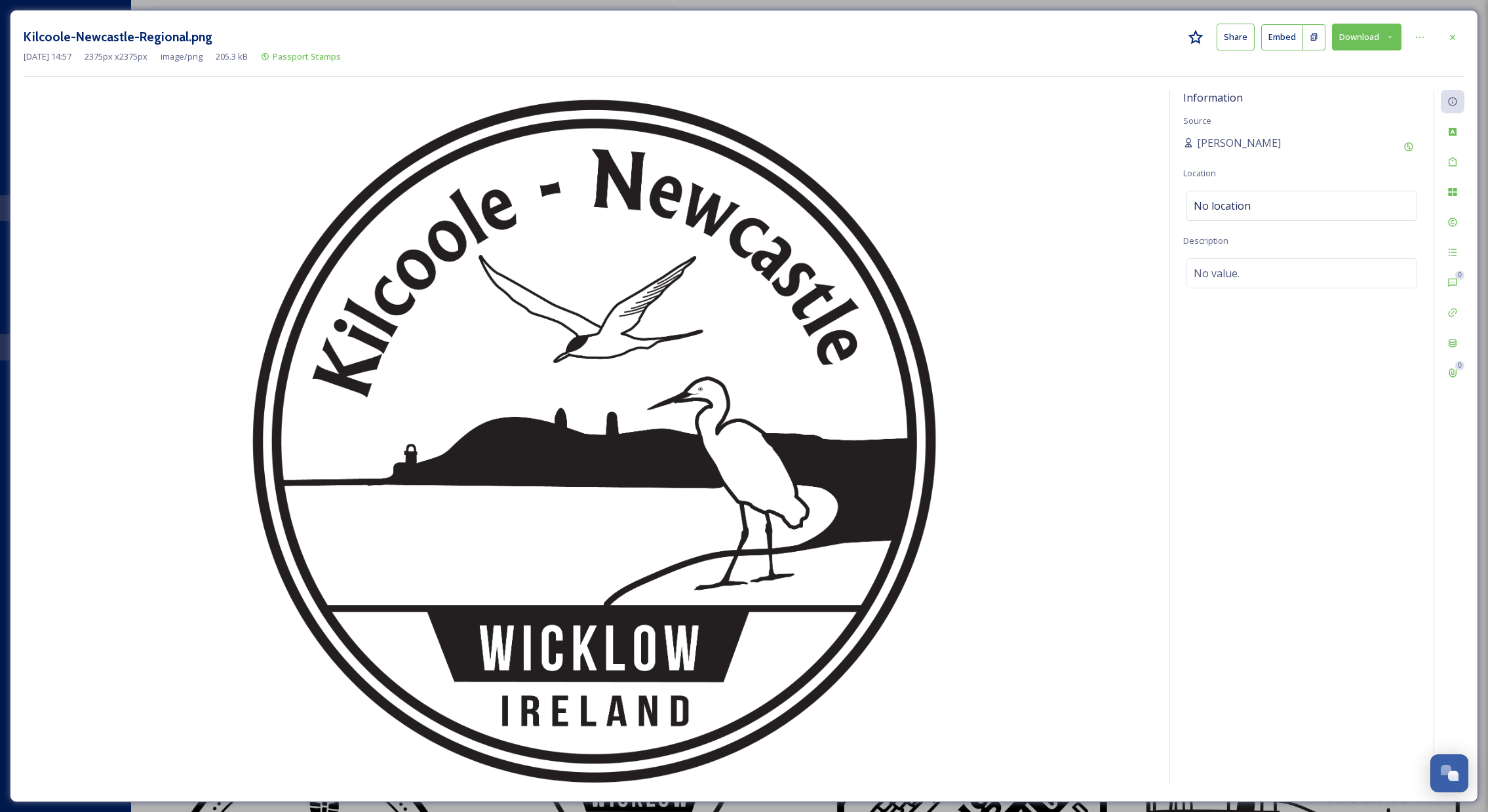
click at [1347, 41] on button "Download" at bounding box center [1367, 37] width 70 height 27
click at [1315, 67] on span "Download Original (2375 x 2375)" at bounding box center [1330, 67] width 124 height 12
click at [363, 9] on div "Kilcoole-[GEOGRAPHIC_DATA]-Regional.png Share Embed Download [DATE] 14:57 2375 …" at bounding box center [744, 406] width 1488 height 812
click at [373, 2] on div "Kilcoole-[GEOGRAPHIC_DATA]-Regional.png Share Embed Download [DATE] 14:57 2375 …" at bounding box center [744, 406] width 1488 height 812
drag, startPoint x: 1453, startPoint y: 35, endPoint x: 1418, endPoint y: 92, distance: 66.9
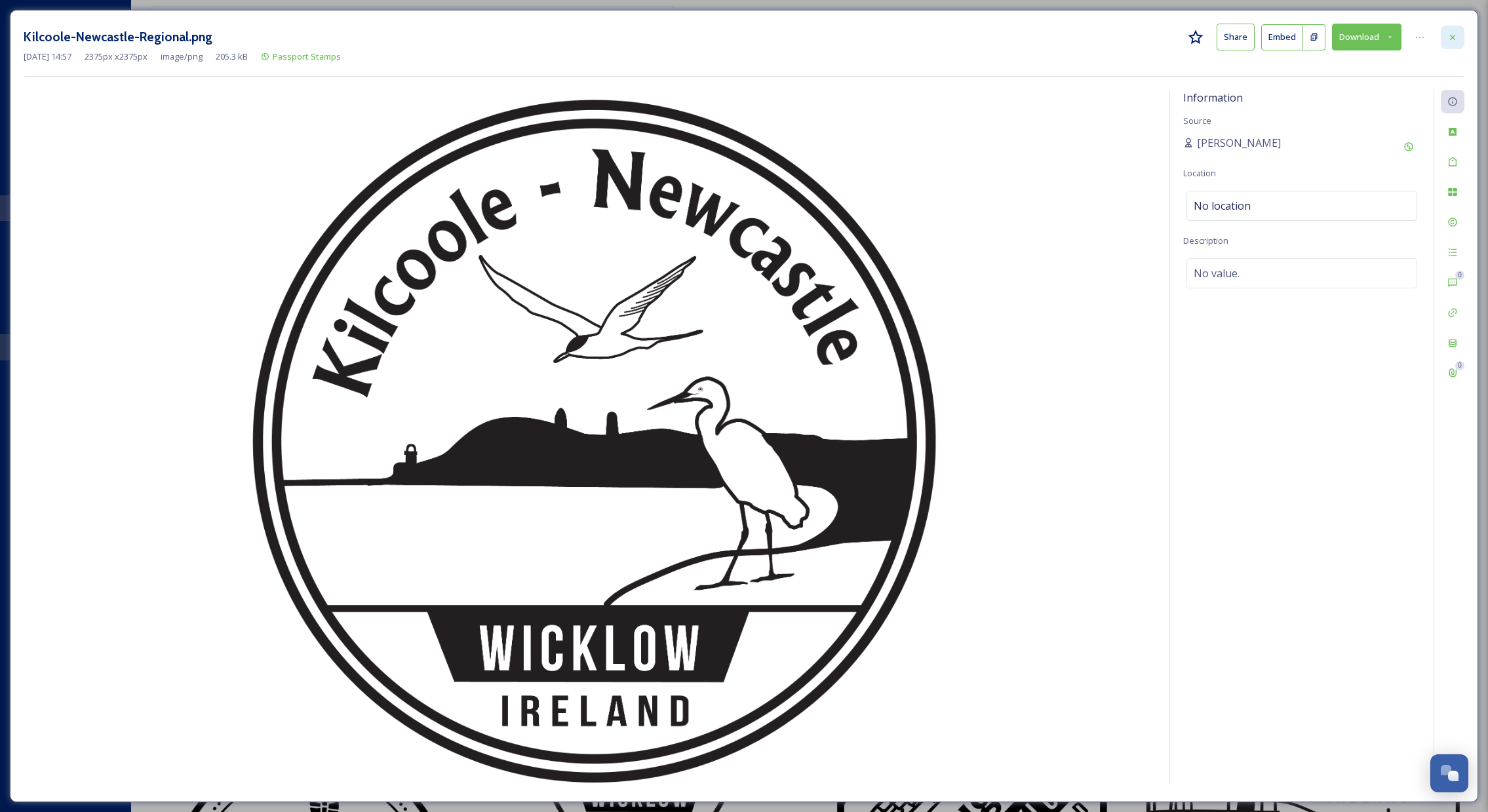
click at [1453, 35] on icon at bounding box center [1452, 37] width 10 height 10
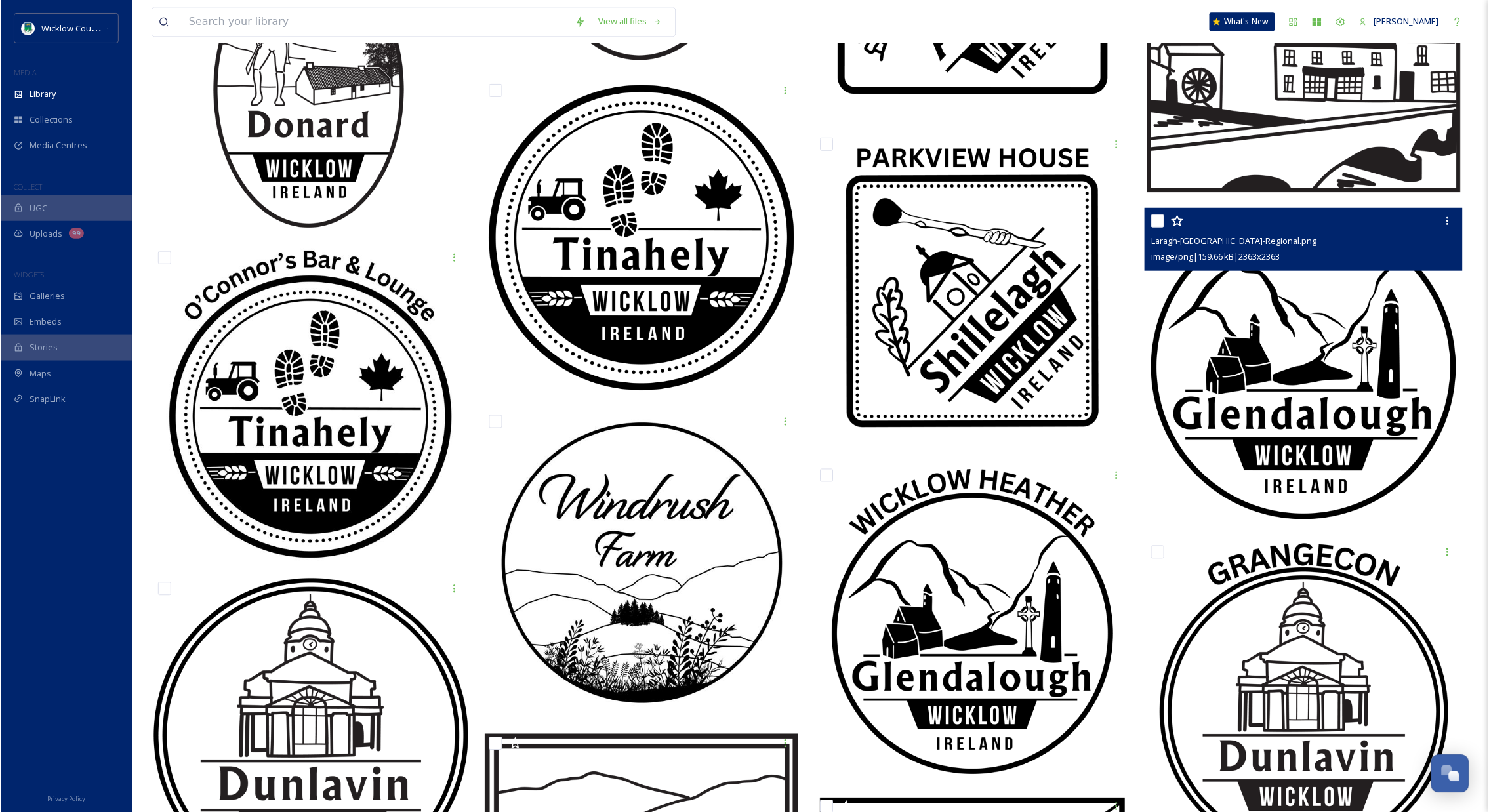
scroll to position [3766, 0]
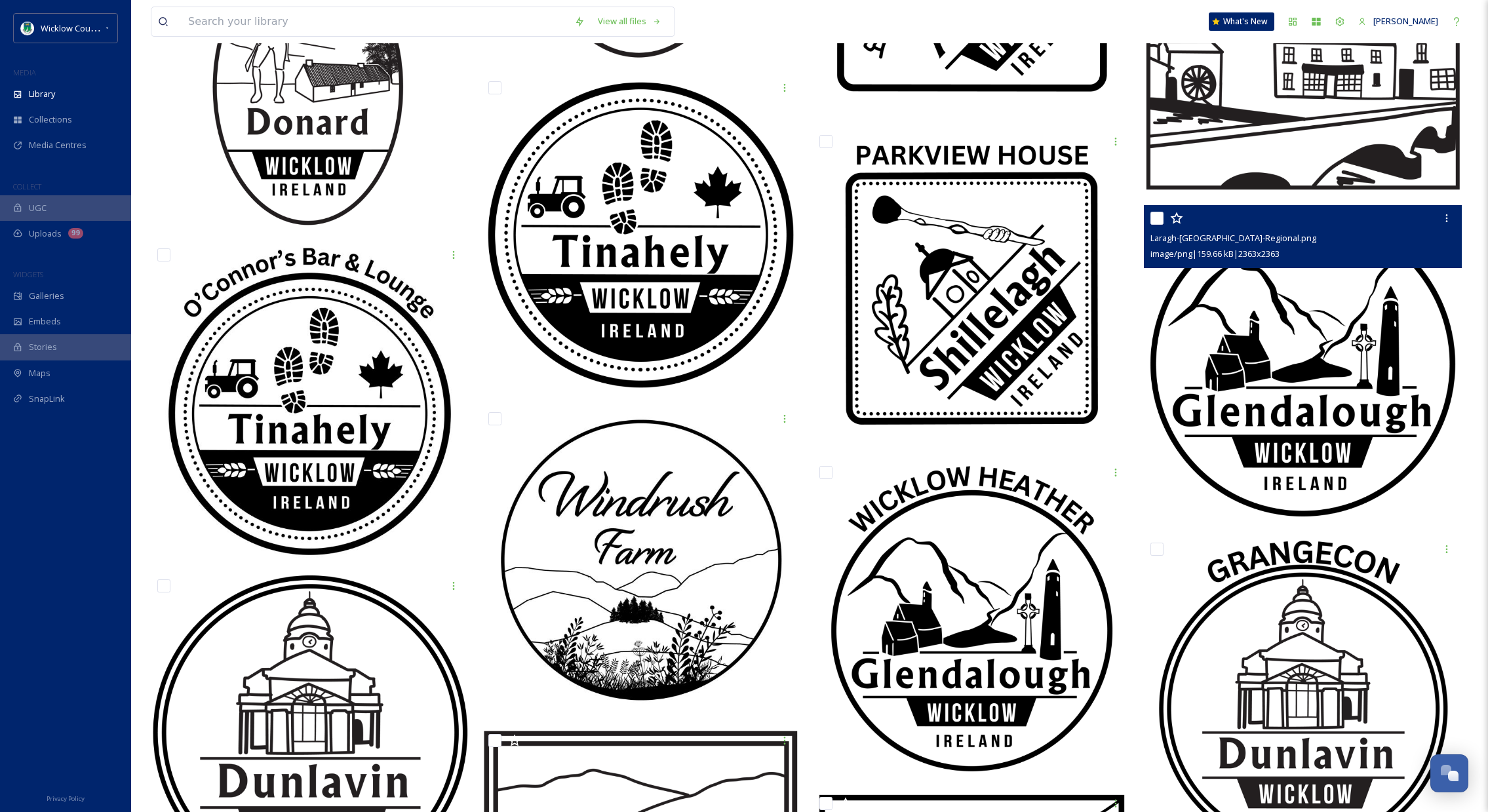
click at [1311, 394] on img at bounding box center [1303, 364] width 318 height 318
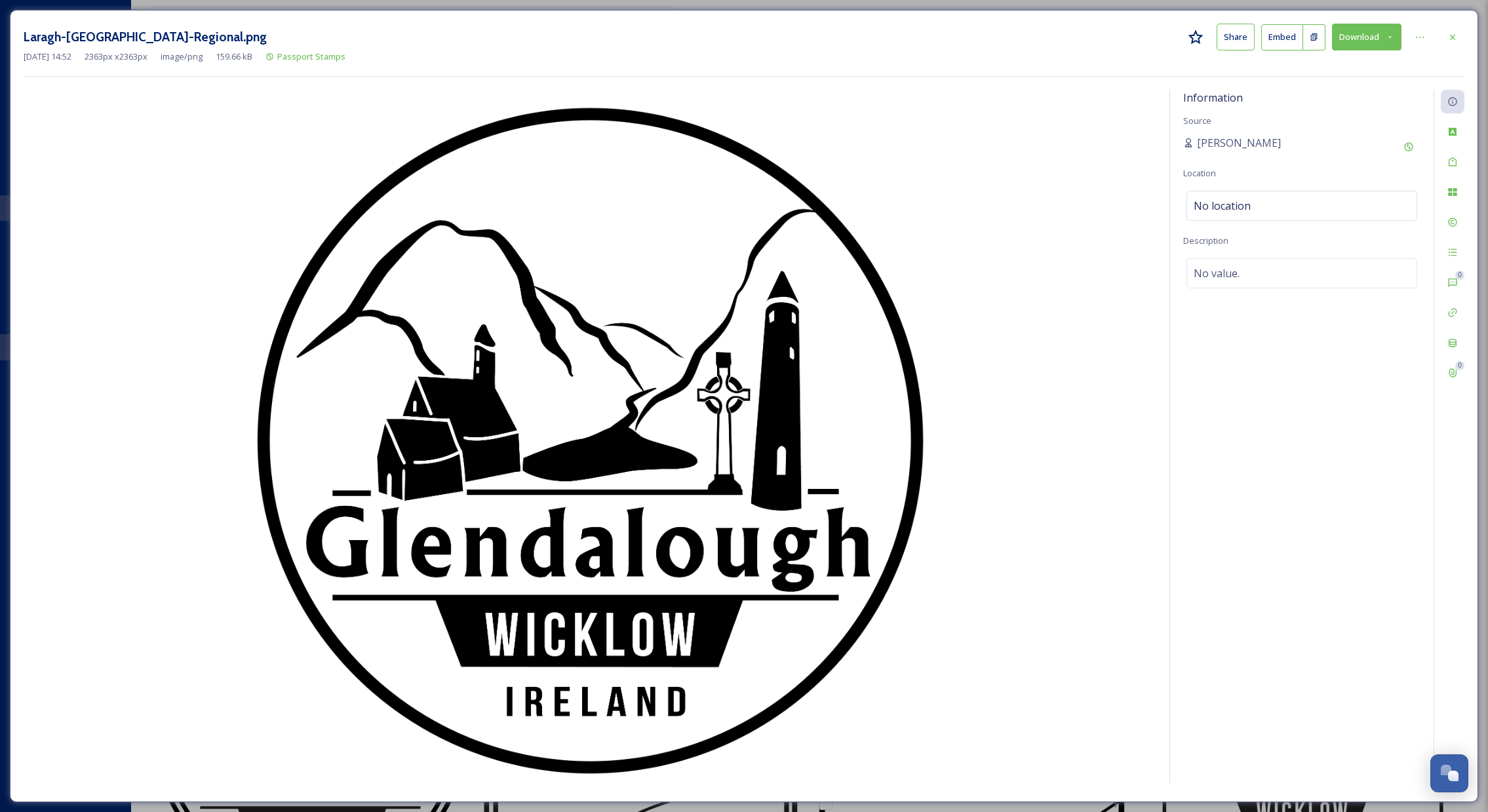
click at [1360, 35] on button "Download" at bounding box center [1367, 37] width 70 height 27
click at [1329, 64] on span "Download Original (2363 x 2363)" at bounding box center [1330, 67] width 124 height 12
